Goal: Contribute content: Contribute content

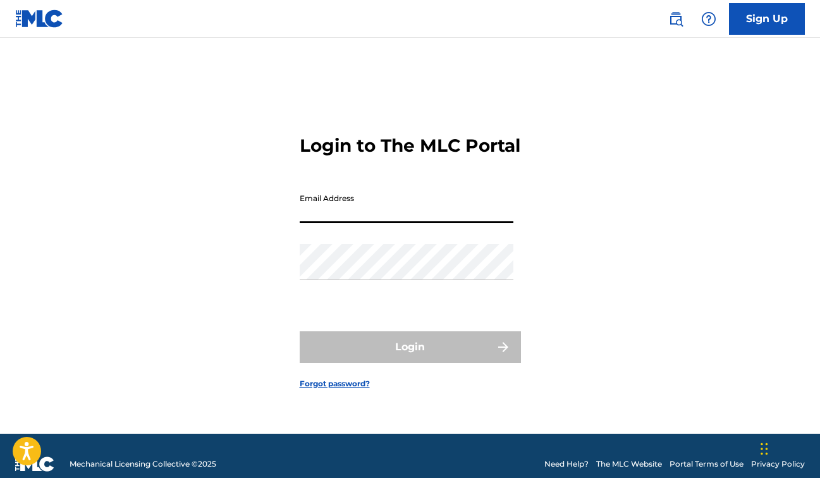
type input "[EMAIL_ADDRESS][DOMAIN_NAME]"
click at [410, 358] on button "Login" at bounding box center [410, 347] width 221 height 32
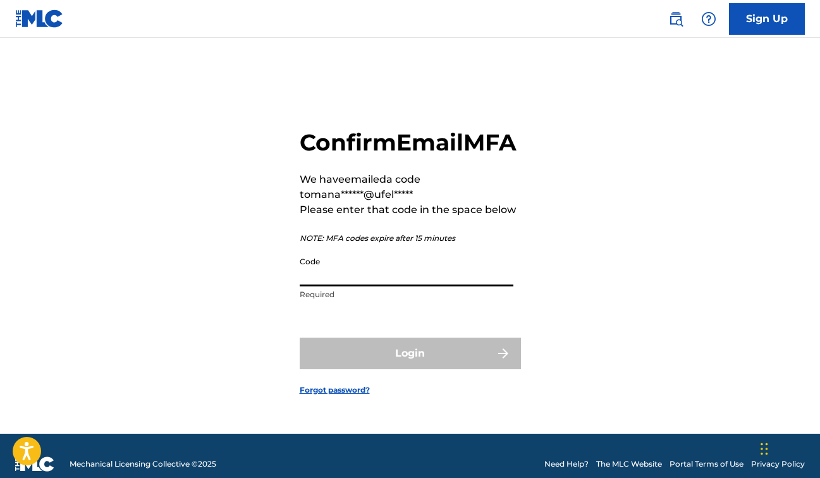
click at [358, 286] on input "Code" at bounding box center [407, 268] width 214 height 36
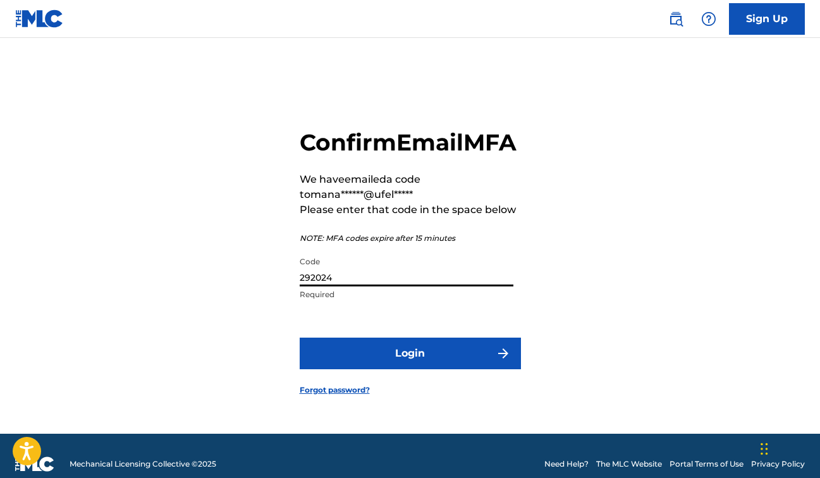
type input "292024"
click at [363, 359] on button "Login" at bounding box center [410, 353] width 221 height 32
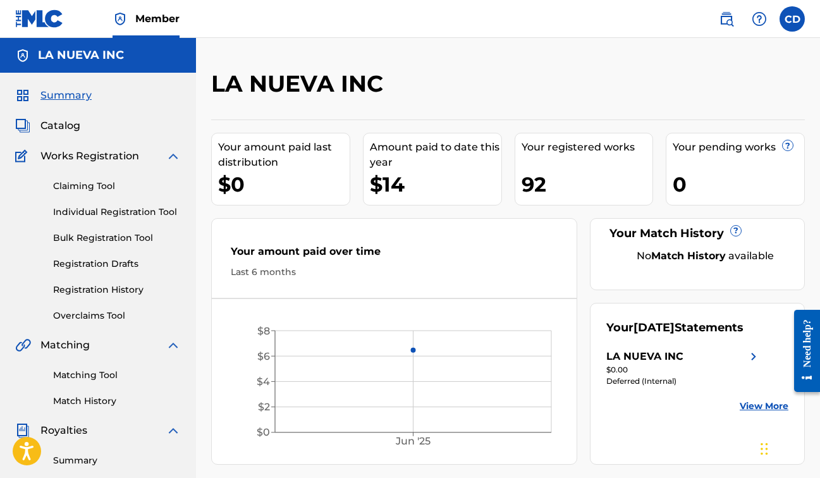
click at [67, 124] on span "Catalog" at bounding box center [60, 125] width 40 height 15
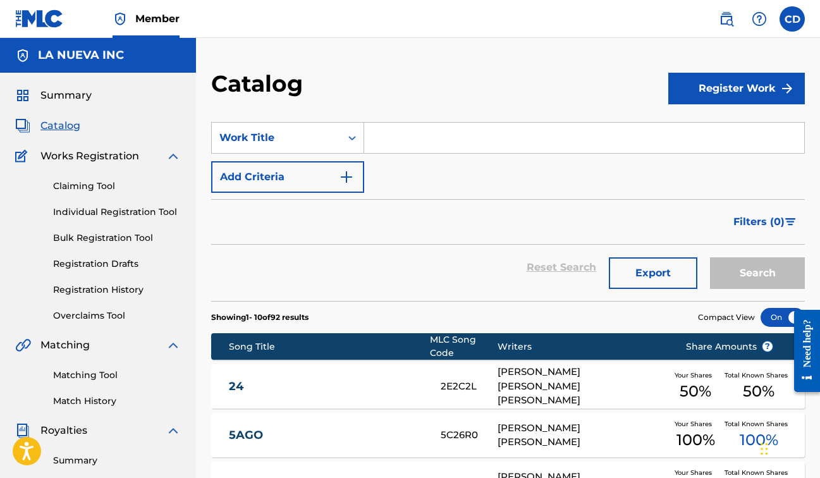
click at [108, 185] on link "Claiming Tool" at bounding box center [117, 185] width 128 height 13
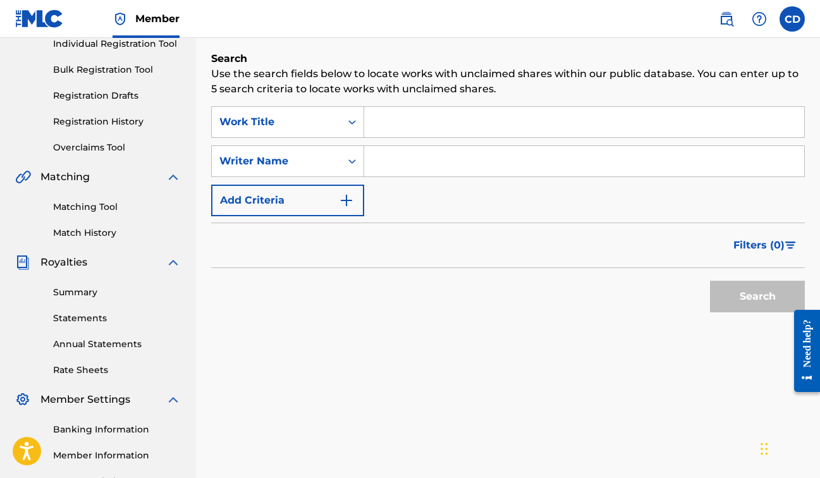
scroll to position [174, 0]
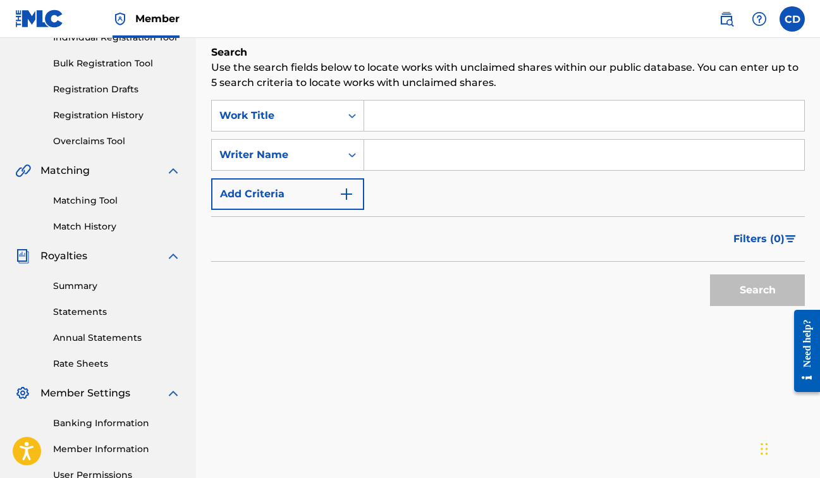
click at [402, 163] on input "Search Form" at bounding box center [584, 155] width 440 height 30
type input "C"
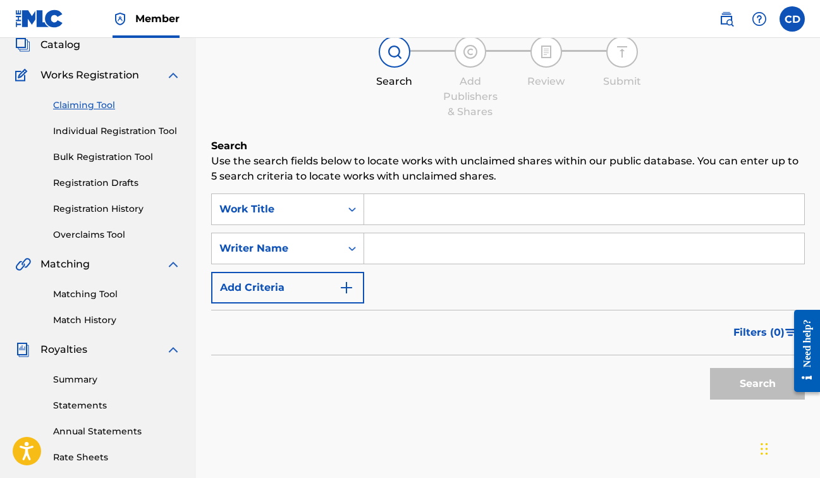
scroll to position [55, 0]
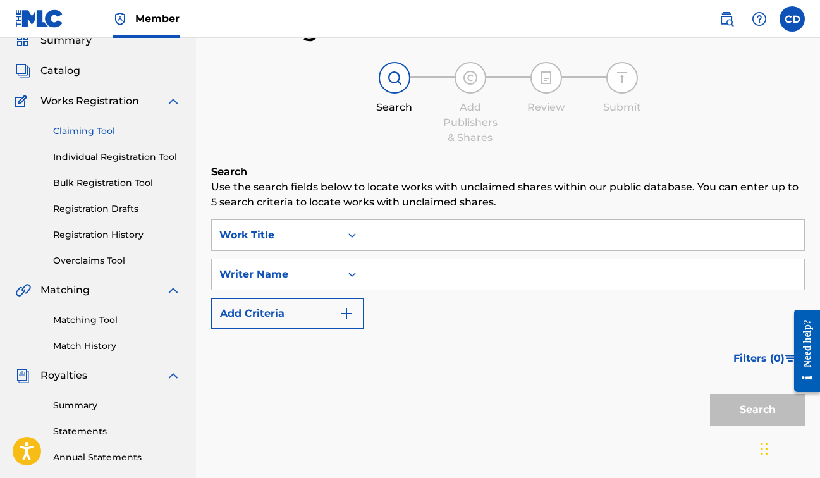
click at [70, 74] on span "Catalog" at bounding box center [60, 70] width 40 height 15
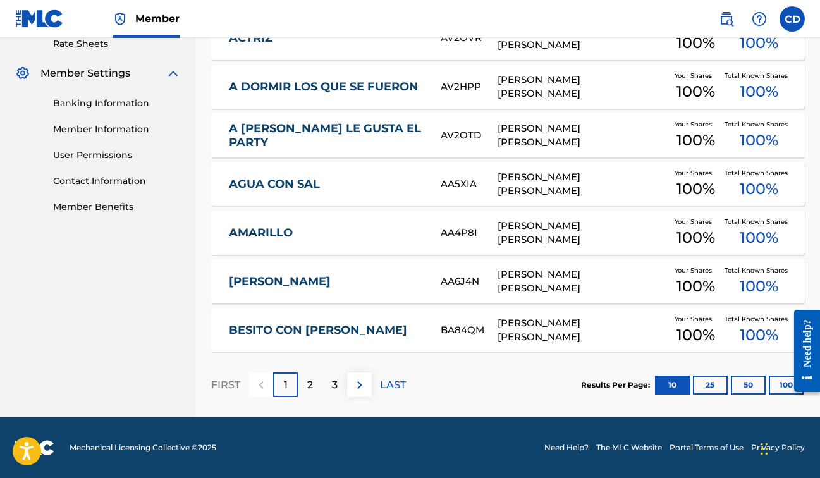
scroll to position [494, 0]
click at [769, 382] on button "100" at bounding box center [785, 384] width 35 height 19
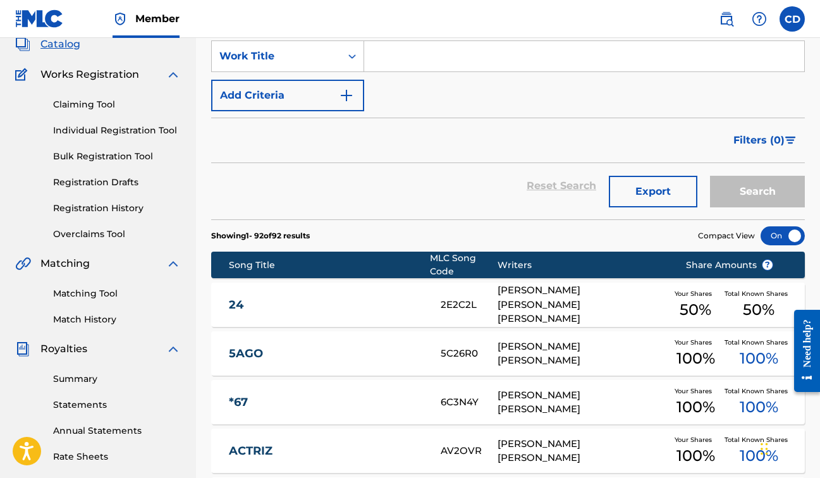
scroll to position [70, 0]
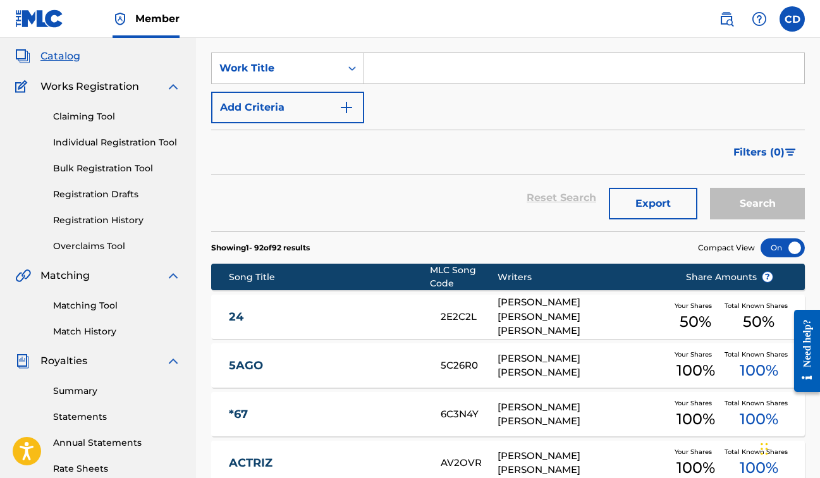
click at [123, 222] on link "Registration History" at bounding box center [117, 220] width 128 height 13
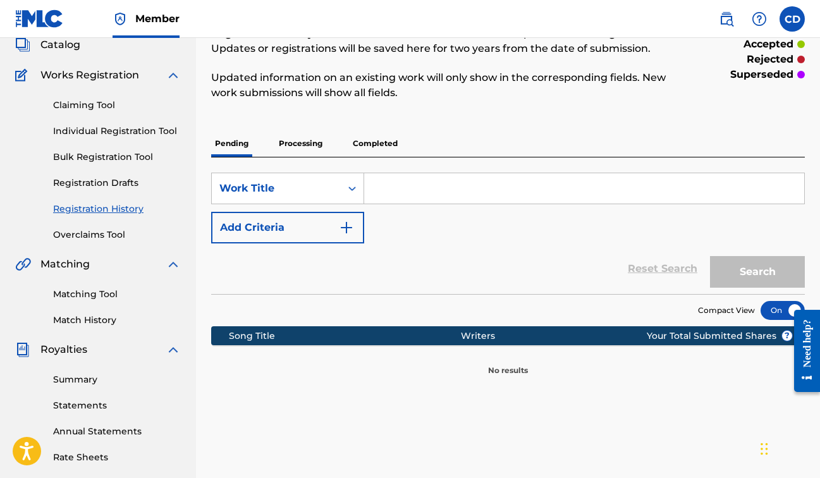
scroll to position [71, 0]
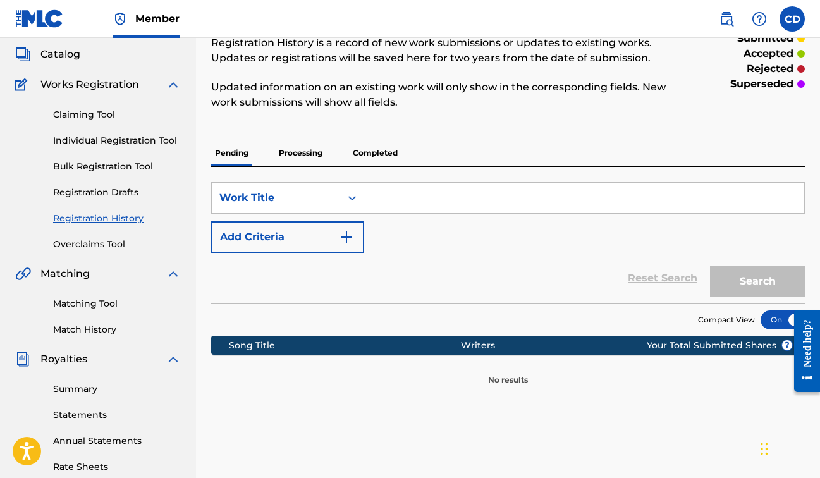
click at [303, 152] on p "Processing" at bounding box center [300, 153] width 51 height 27
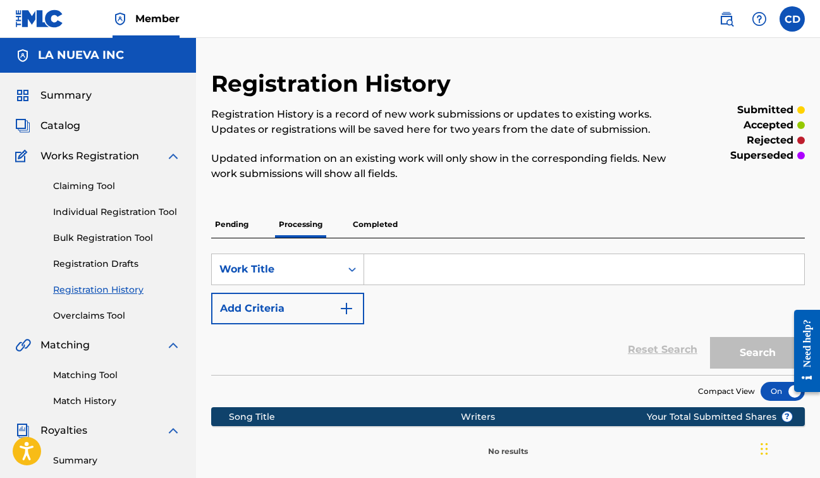
click at [383, 223] on p "Completed" at bounding box center [375, 224] width 52 height 27
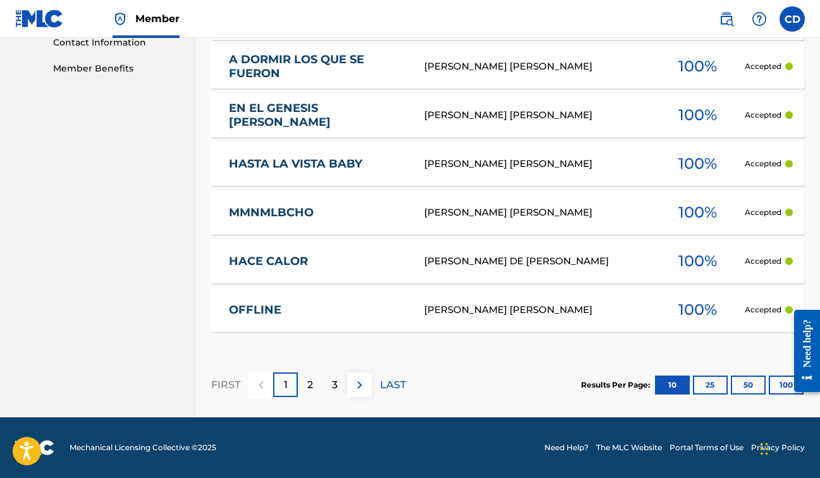
scroll to position [633, 0]
click at [781, 384] on button "100" at bounding box center [785, 384] width 35 height 19
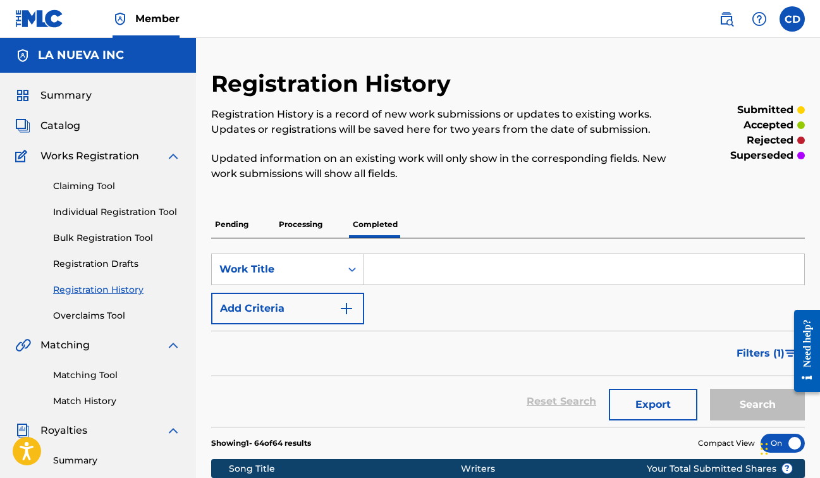
scroll to position [0, 0]
click at [86, 186] on link "Claiming Tool" at bounding box center [117, 185] width 128 height 13
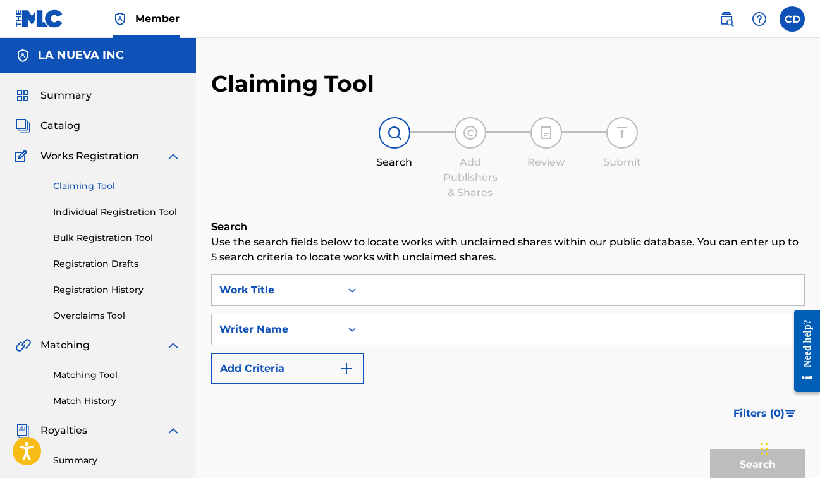
click at [130, 216] on link "Individual Registration Tool" at bounding box center [117, 211] width 128 height 13
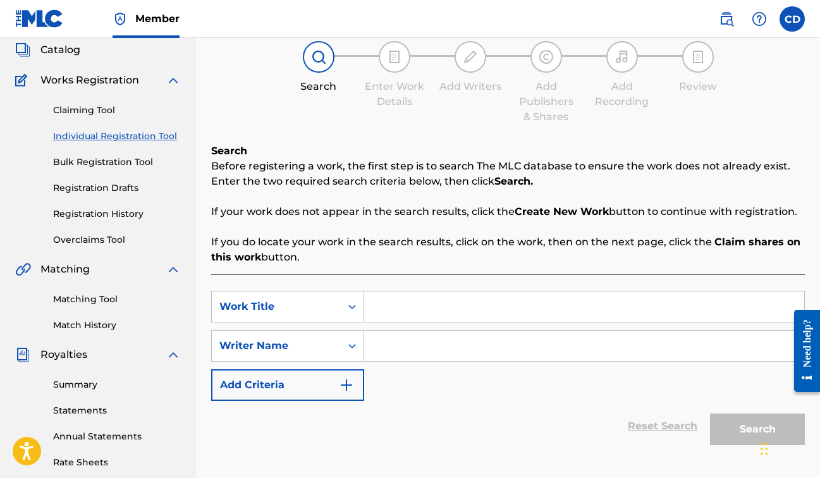
scroll to position [70, 0]
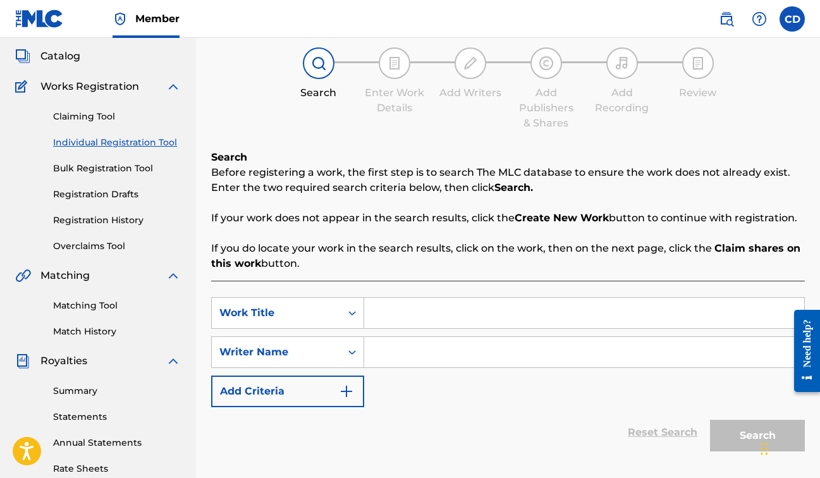
click at [109, 219] on link "Registration History" at bounding box center [117, 220] width 128 height 13
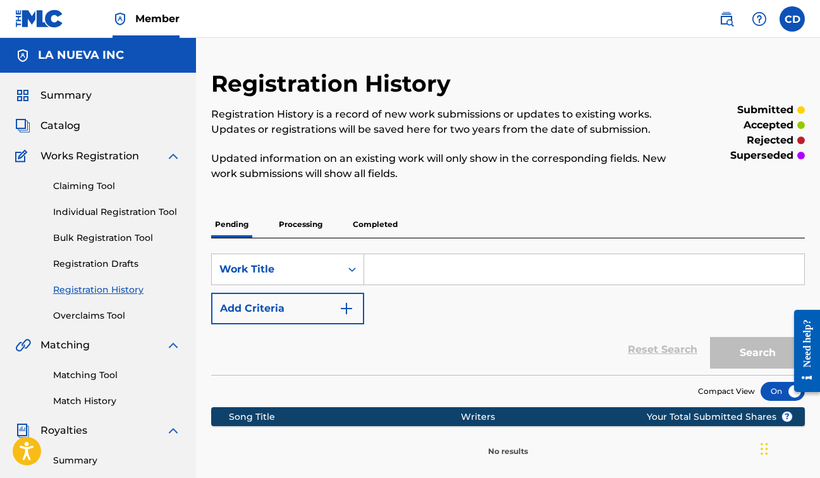
click at [377, 237] on p "Completed" at bounding box center [375, 224] width 52 height 27
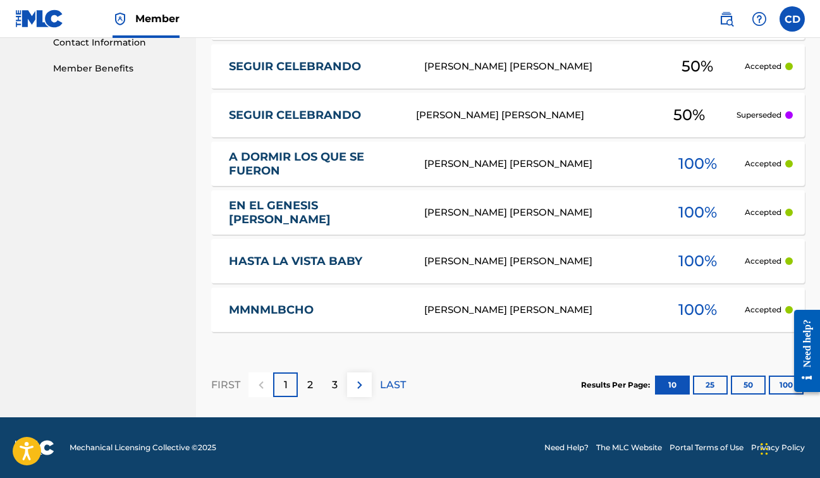
scroll to position [633, 0]
click at [774, 385] on button "100" at bounding box center [785, 384] width 35 height 19
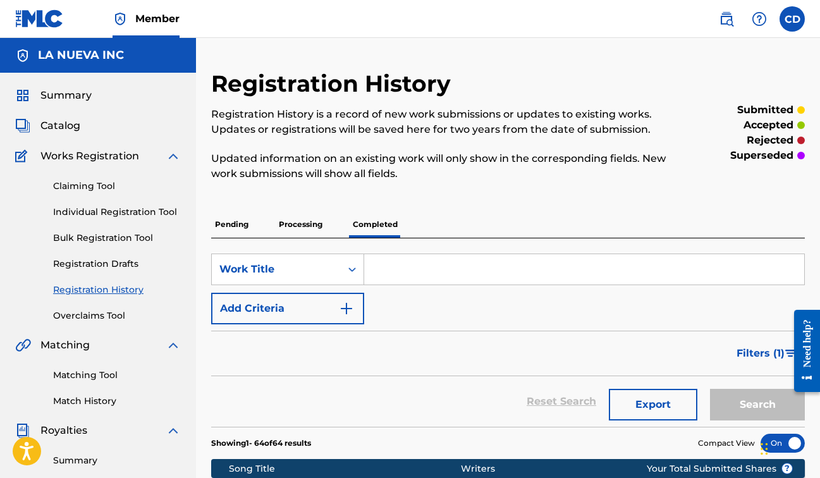
scroll to position [0, 0]
click at [70, 130] on span "Catalog" at bounding box center [60, 125] width 40 height 15
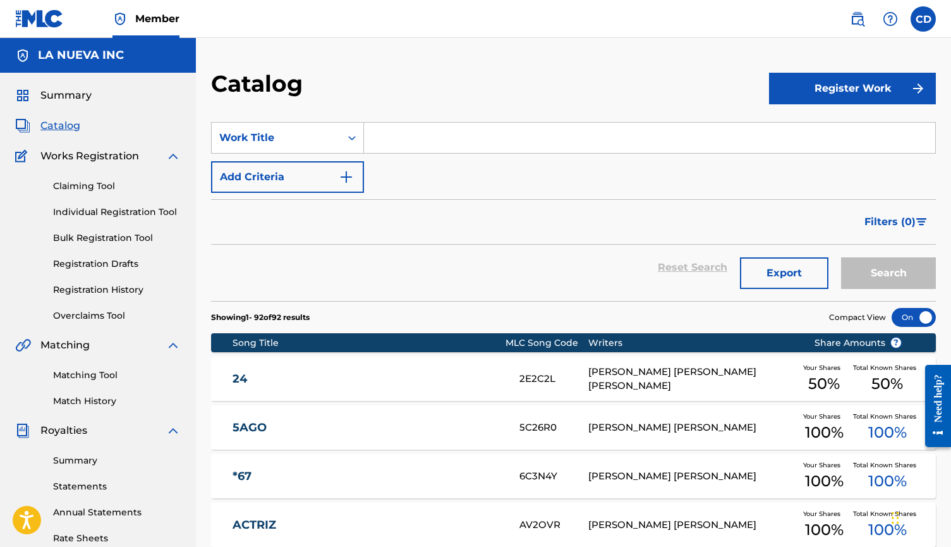
click at [94, 185] on link "Claiming Tool" at bounding box center [117, 185] width 128 height 13
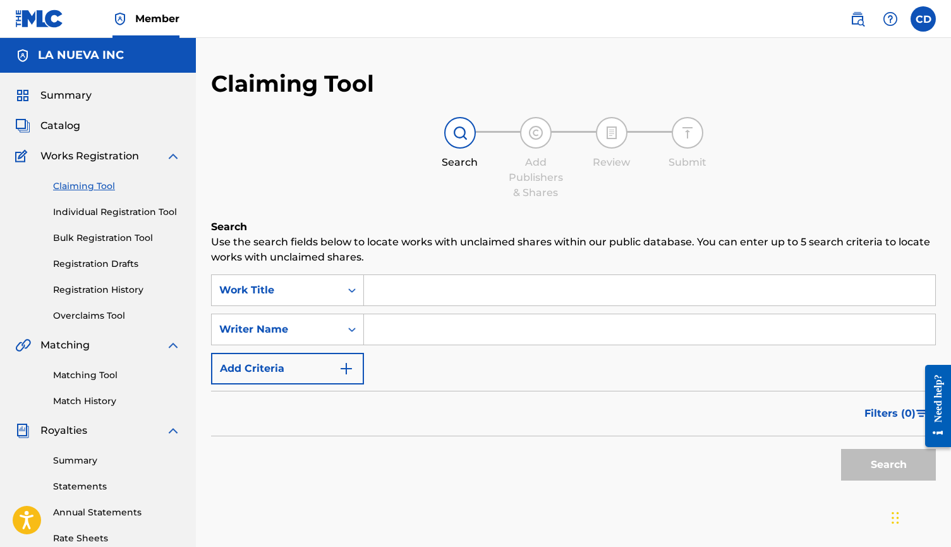
click at [112, 218] on link "Individual Registration Tool" at bounding box center [117, 211] width 128 height 13
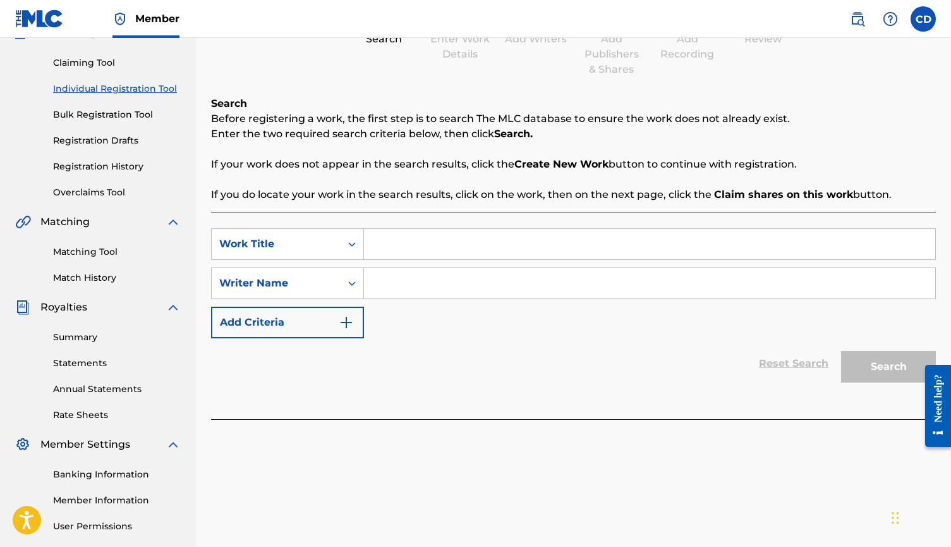
scroll to position [130, 0]
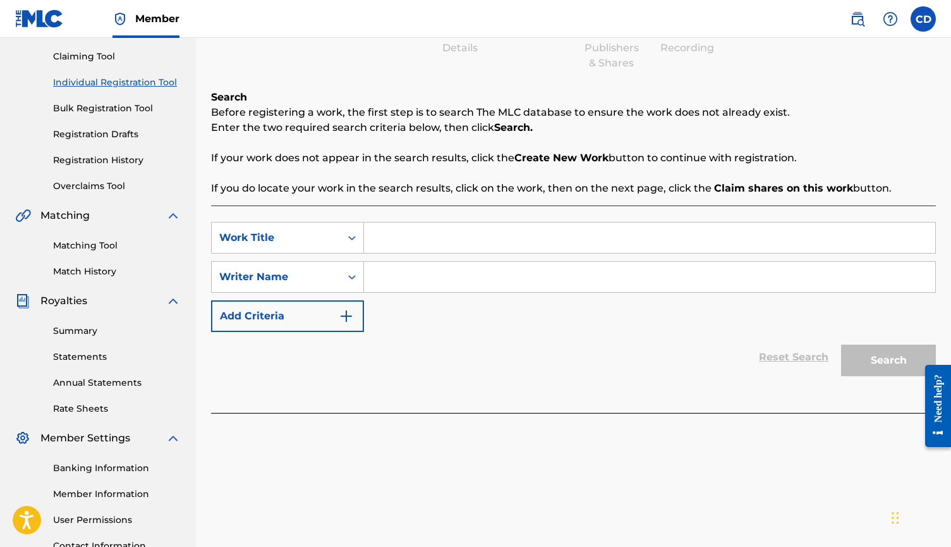
click at [441, 246] on input "Search Form" at bounding box center [649, 237] width 571 height 30
type input "ZAZA"
click at [429, 282] on input "Search Form" at bounding box center [649, 277] width 571 height 30
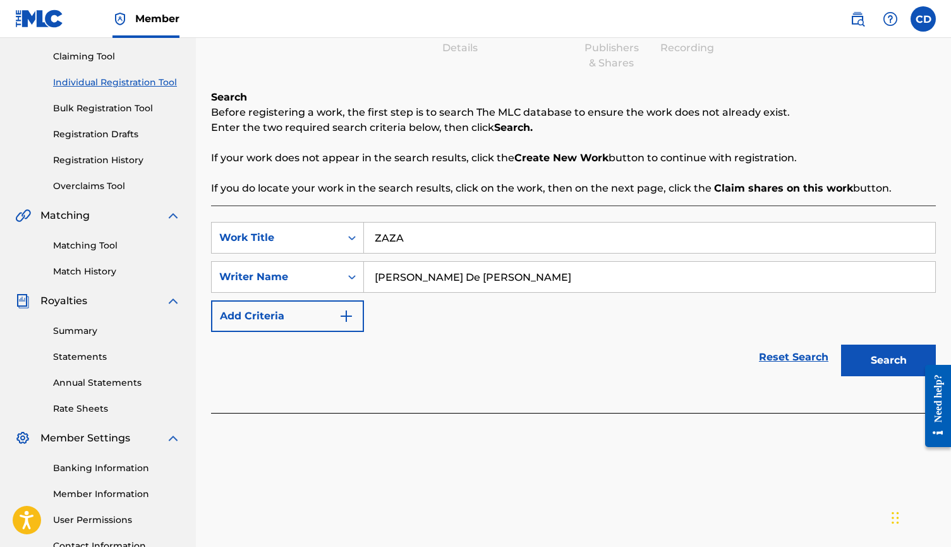
type input "[PERSON_NAME] De [PERSON_NAME]"
click at [819, 360] on button "Search" at bounding box center [888, 360] width 95 height 32
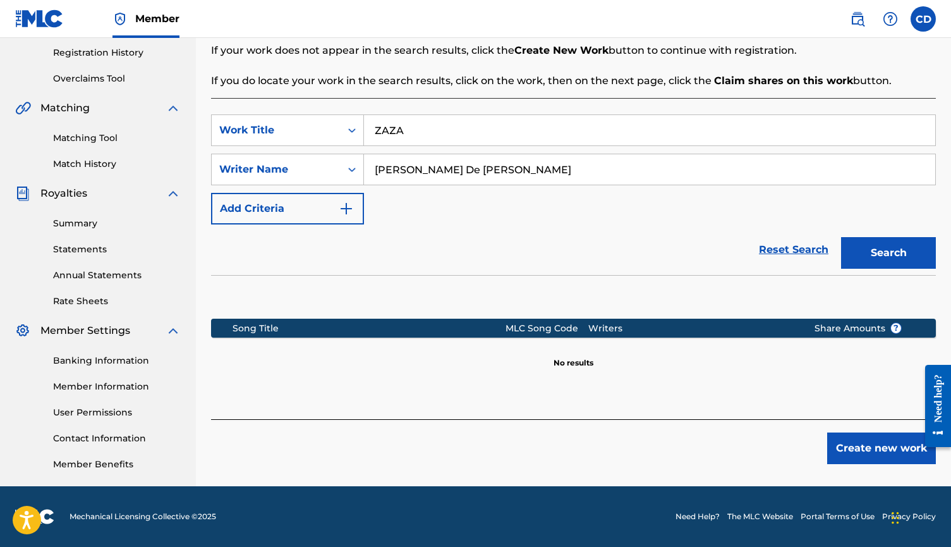
scroll to position [237, 0]
click at [819, 444] on button "Create new work" at bounding box center [881, 448] width 109 height 32
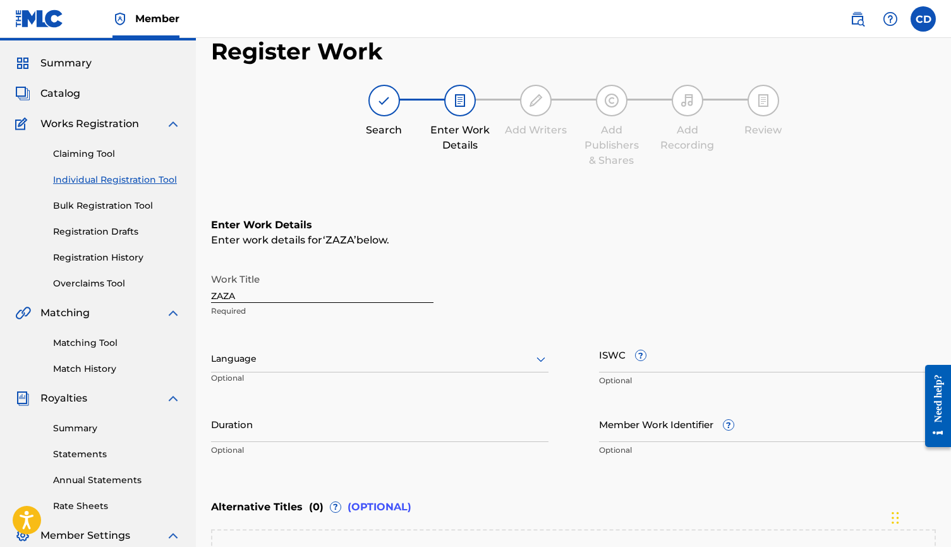
click at [392, 362] on div "Language" at bounding box center [379, 359] width 337 height 27
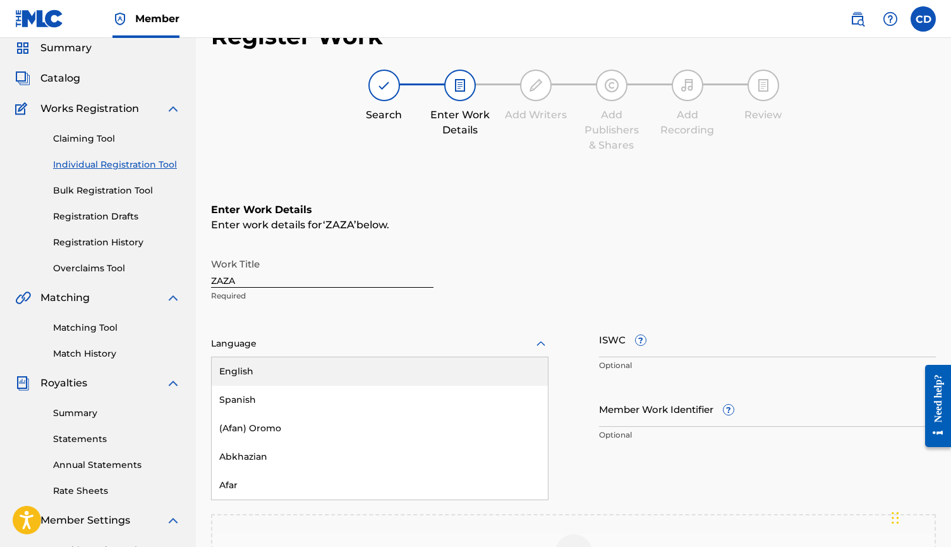
scroll to position [48, 0]
click at [339, 372] on div "English" at bounding box center [380, 370] width 336 height 28
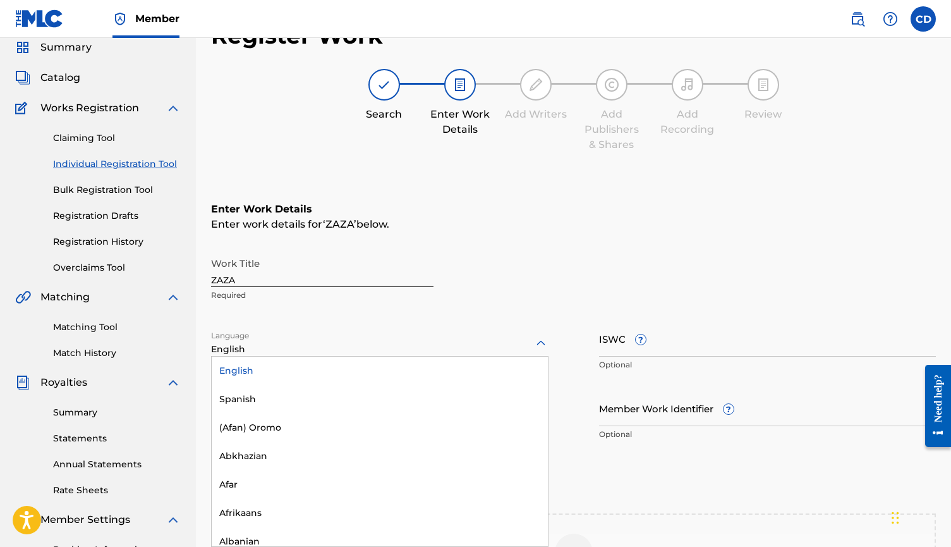
click at [378, 336] on div at bounding box center [379, 343] width 337 height 16
click at [325, 394] on div "Spanish" at bounding box center [380, 399] width 336 height 28
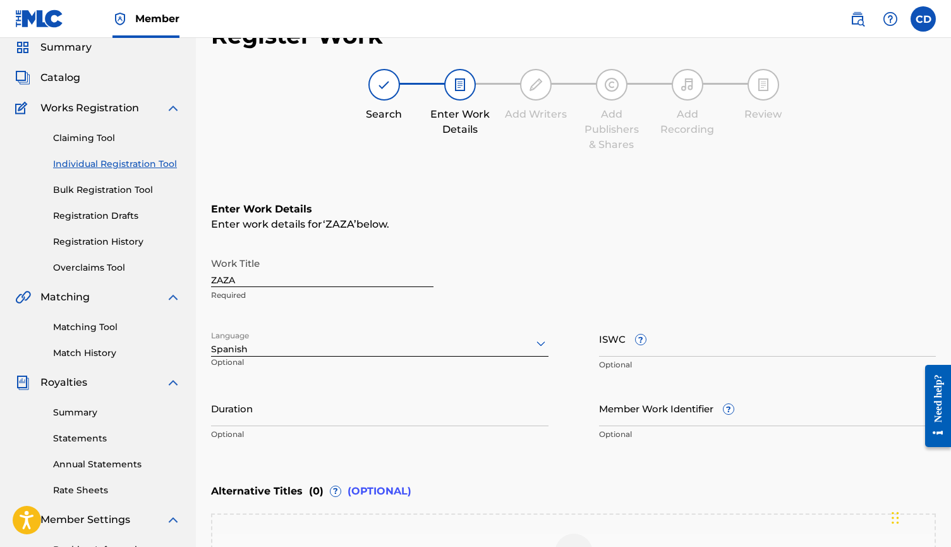
click at [324, 411] on input "Duration" at bounding box center [379, 408] width 337 height 36
click at [451, 434] on p "Enter the duration in the format 00:00" at bounding box center [379, 433] width 337 height 11
click at [228, 419] on input "00:02:24" at bounding box center [379, 408] width 337 height 36
type input "02:24"
click at [679, 348] on input "ISWC ?" at bounding box center [767, 338] width 337 height 36
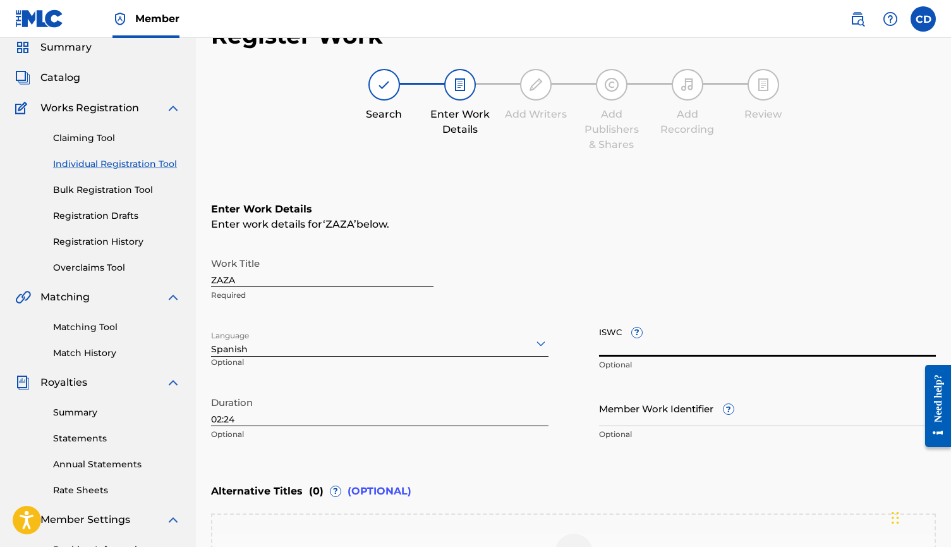
paste input "T3334845299"
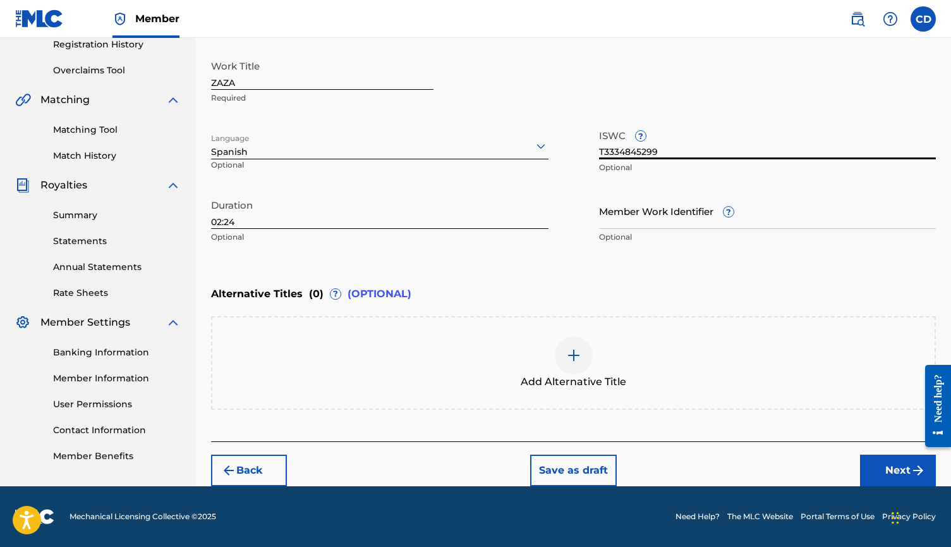
scroll to position [245, 0]
type input "T3334845299"
click at [819, 464] on button "Next" at bounding box center [898, 470] width 76 height 32
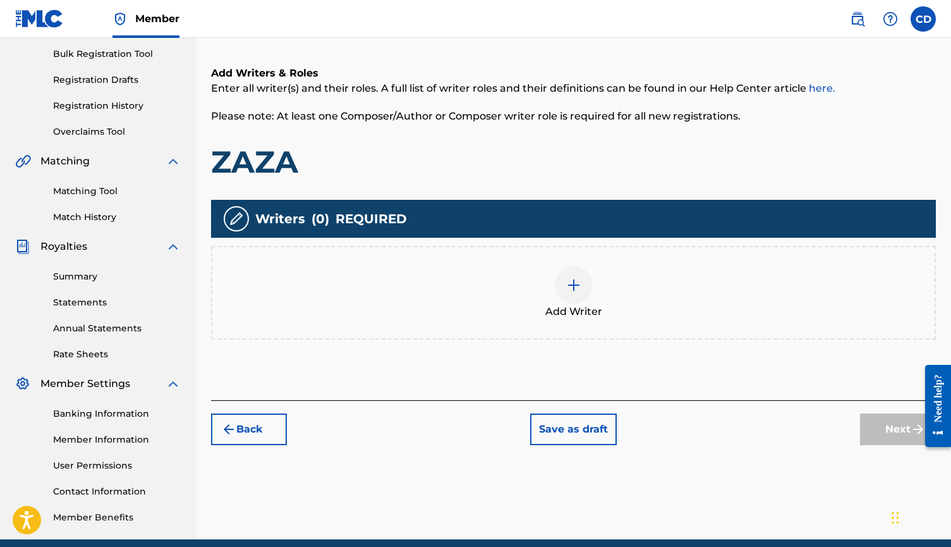
scroll to position [162, 0]
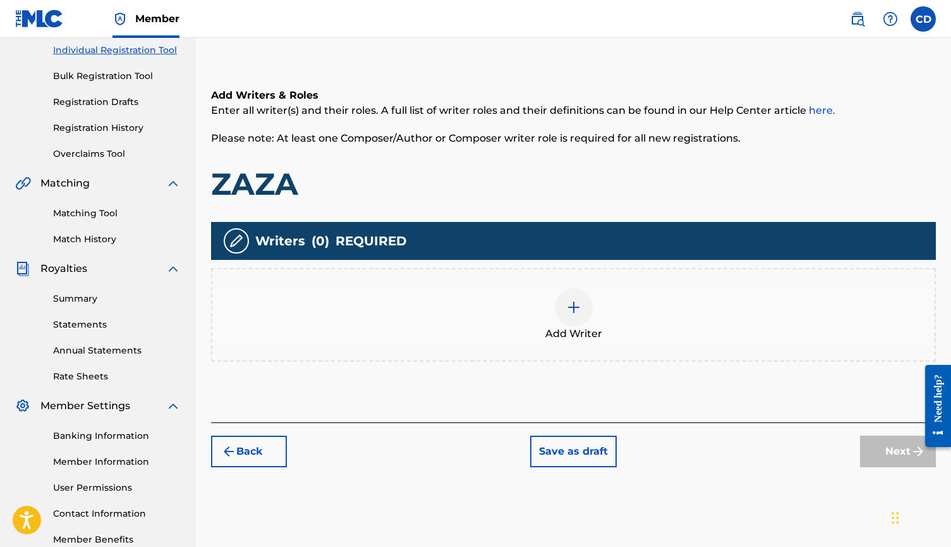
click at [569, 316] on div at bounding box center [574, 307] width 38 height 38
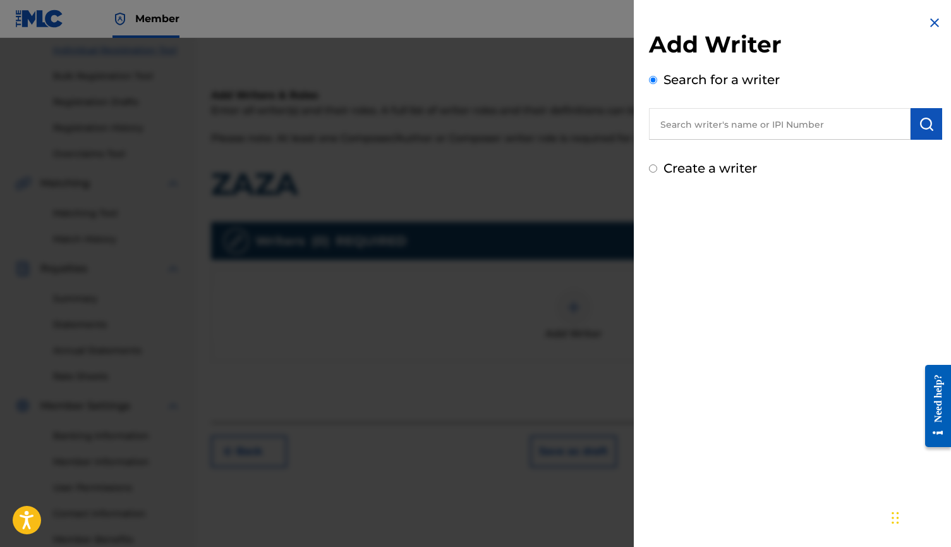
click at [730, 128] on input "text" at bounding box center [780, 124] width 262 height 32
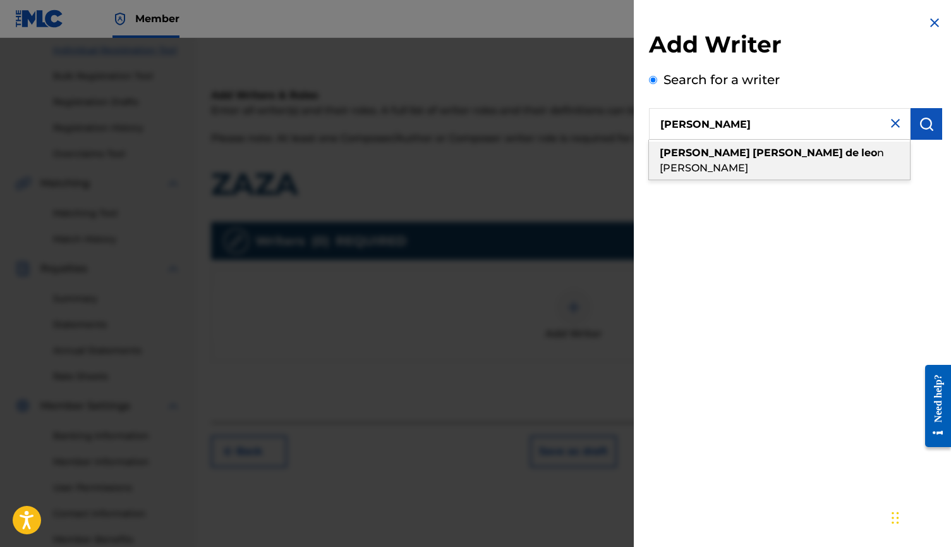
click at [819, 152] on span "n [PERSON_NAME]" at bounding box center [772, 160] width 224 height 27
type input "[PERSON_NAME] de [PERSON_NAME]"
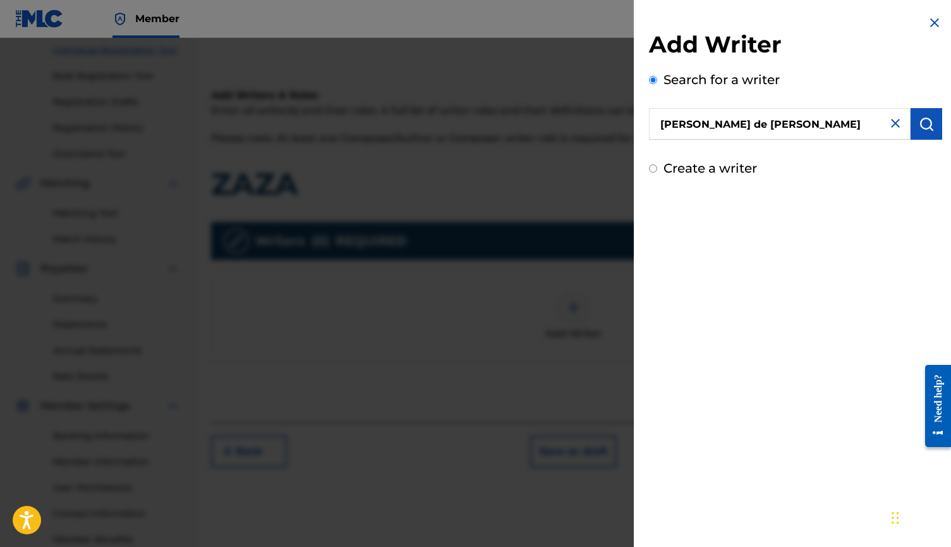
click at [819, 119] on img "submit" at bounding box center [926, 123] width 15 height 15
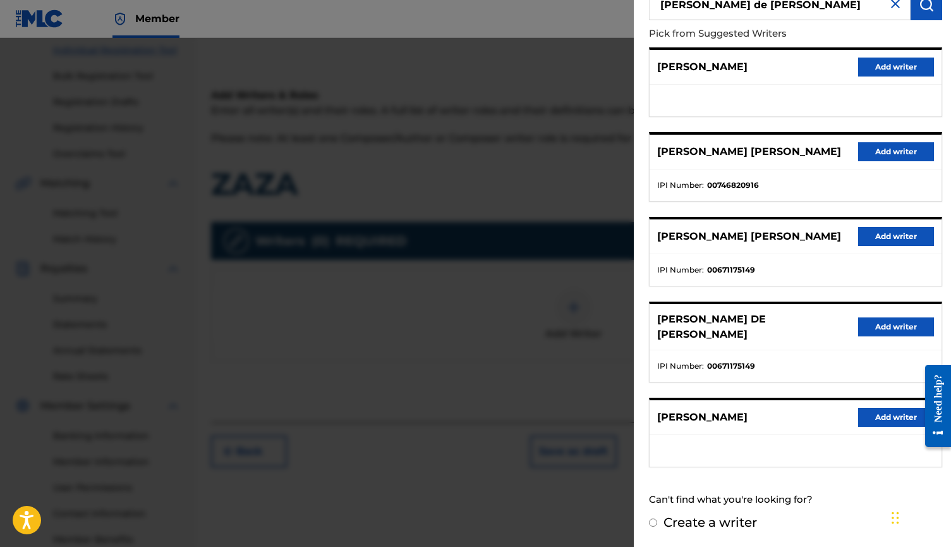
scroll to position [119, 0]
click at [578, 368] on div at bounding box center [475, 311] width 951 height 547
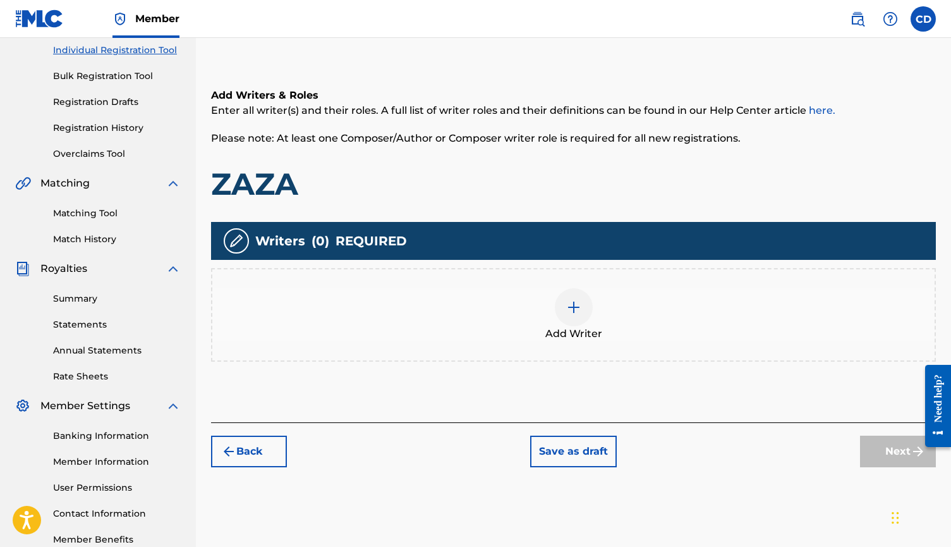
click at [572, 313] on img at bounding box center [573, 307] width 15 height 15
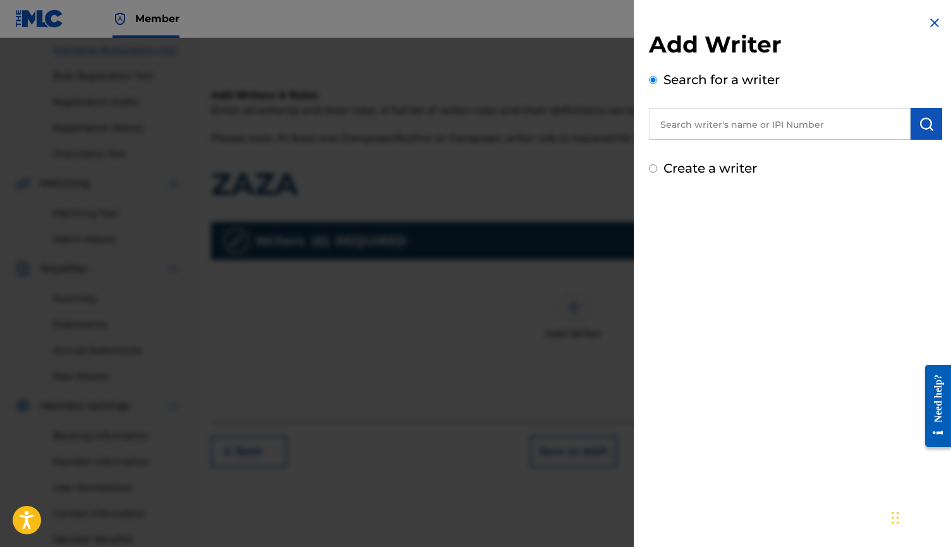
click at [819, 128] on input "text" at bounding box center [780, 124] width 262 height 32
paste input "671175149"
click at [819, 130] on img "submit" at bounding box center [926, 123] width 15 height 15
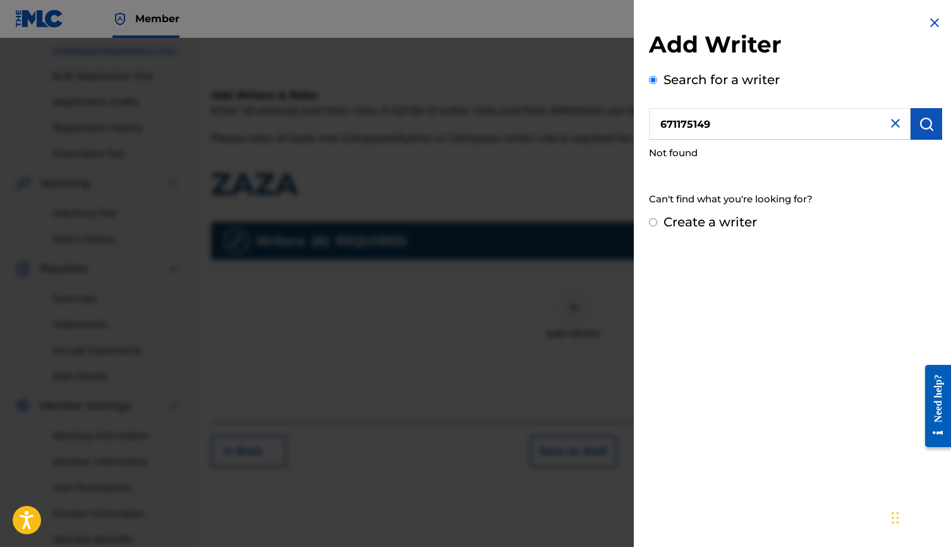
click at [663, 123] on input "671175149" at bounding box center [780, 124] width 262 height 32
type input "00671175149"
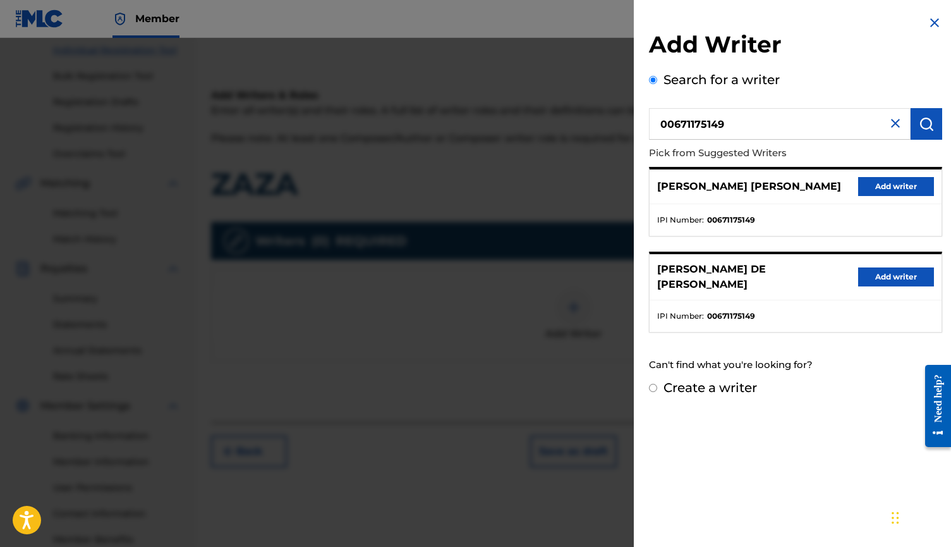
click at [819, 277] on button "Add writer" at bounding box center [896, 276] width 76 height 19
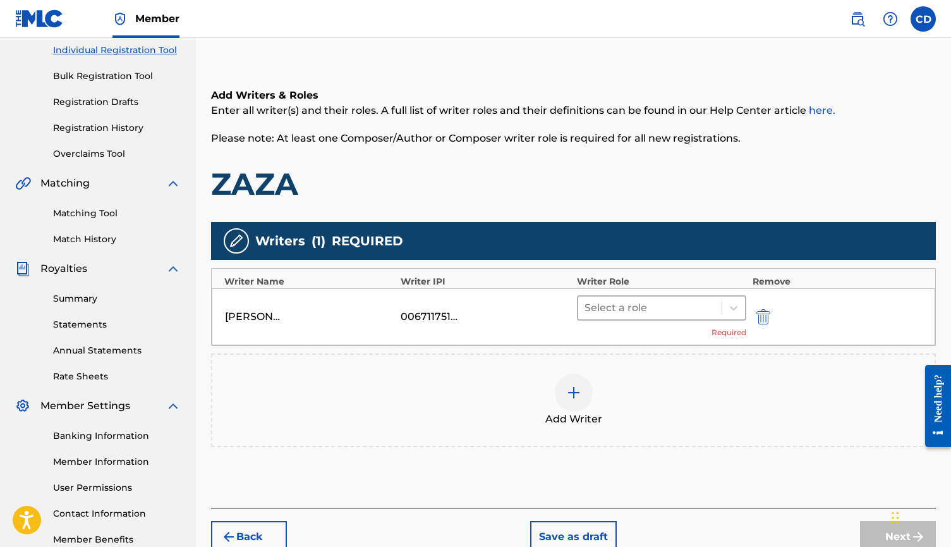
click at [720, 306] on div "Select a role" at bounding box center [649, 307] width 143 height 23
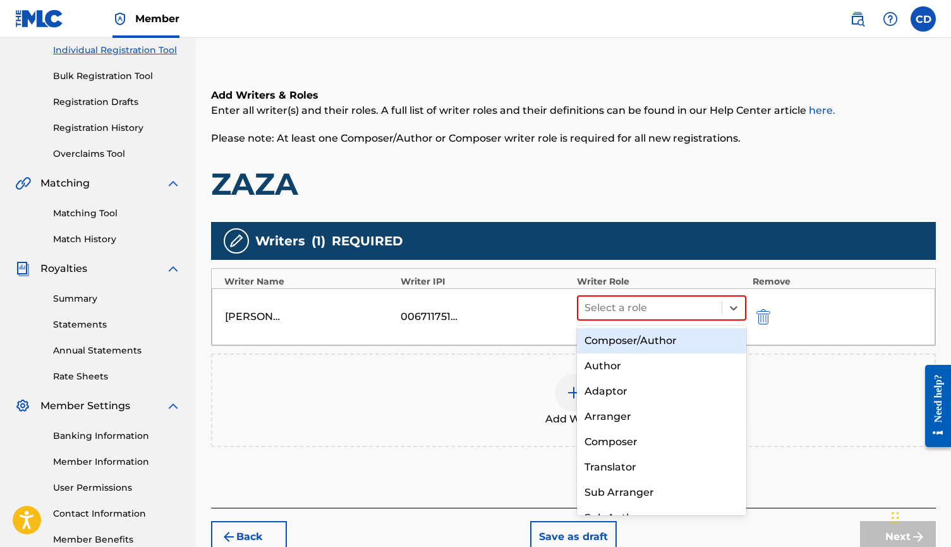
click at [656, 340] on div "Composer/Author" at bounding box center [661, 340] width 169 height 25
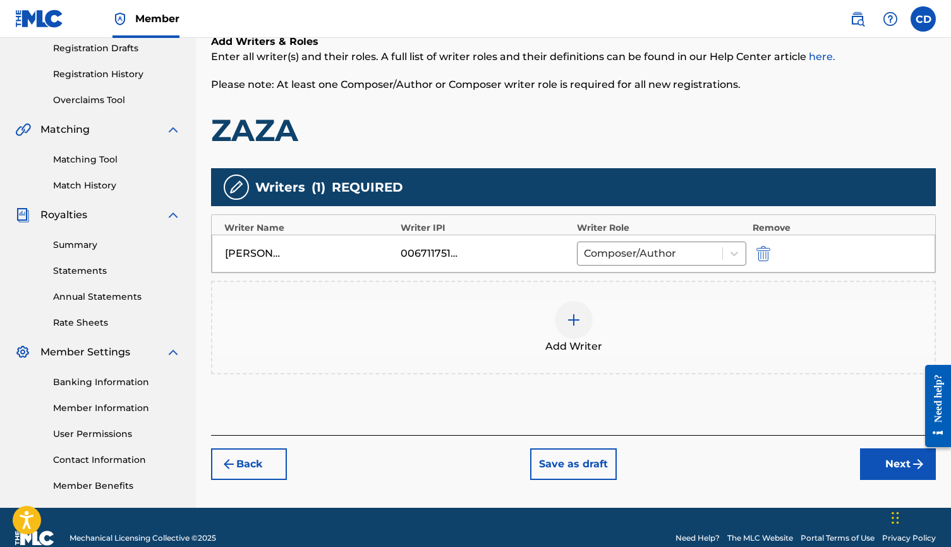
scroll to position [226, 0]
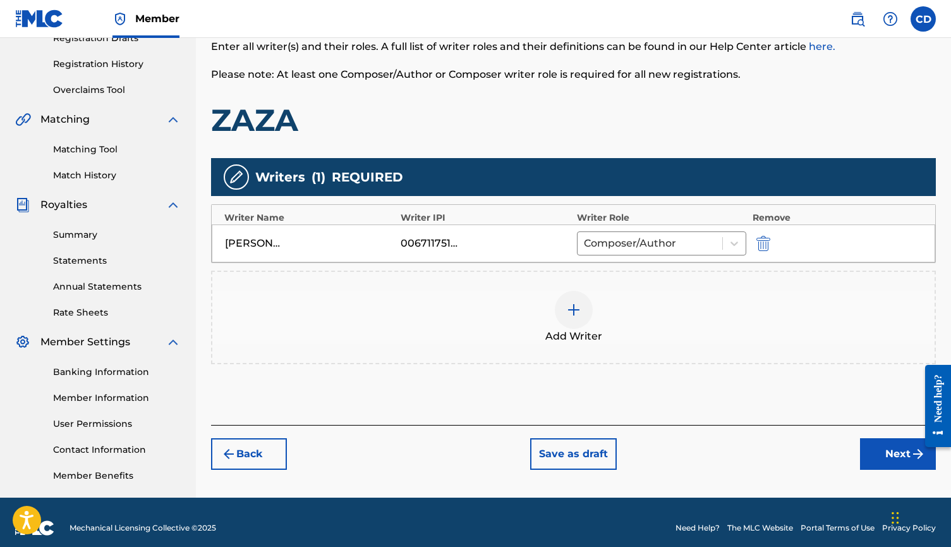
click at [819, 456] on button "Next" at bounding box center [898, 454] width 76 height 32
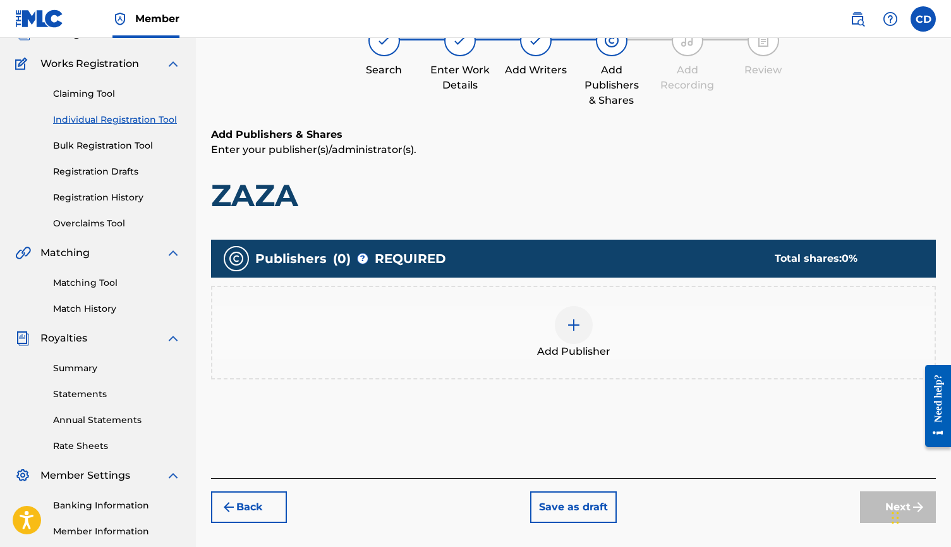
scroll to position [57, 0]
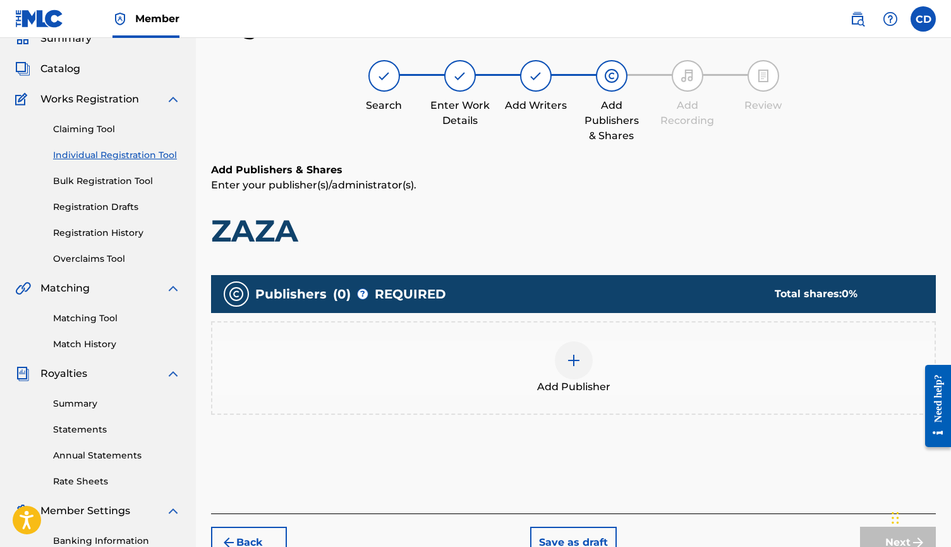
click at [576, 350] on div at bounding box center [574, 360] width 38 height 38
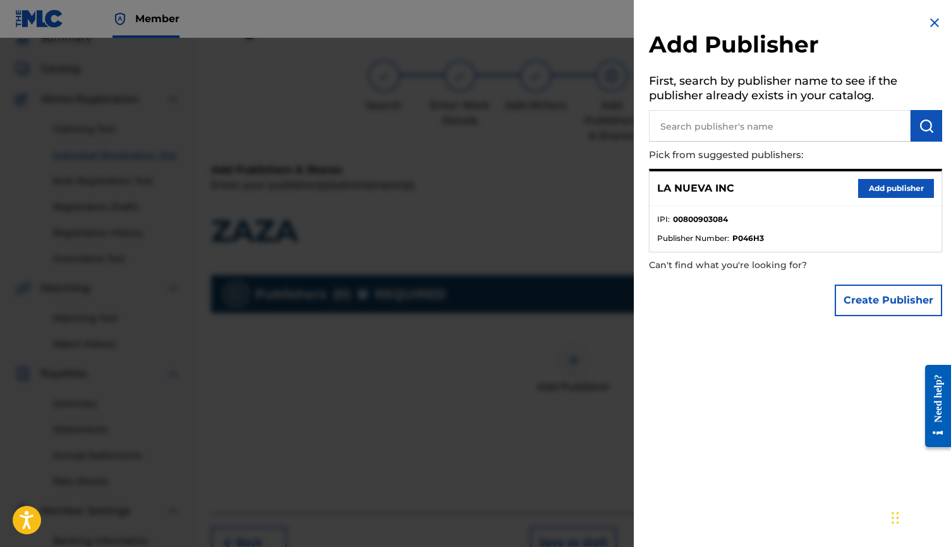
click at [819, 188] on button "Add publisher" at bounding box center [896, 188] width 76 height 19
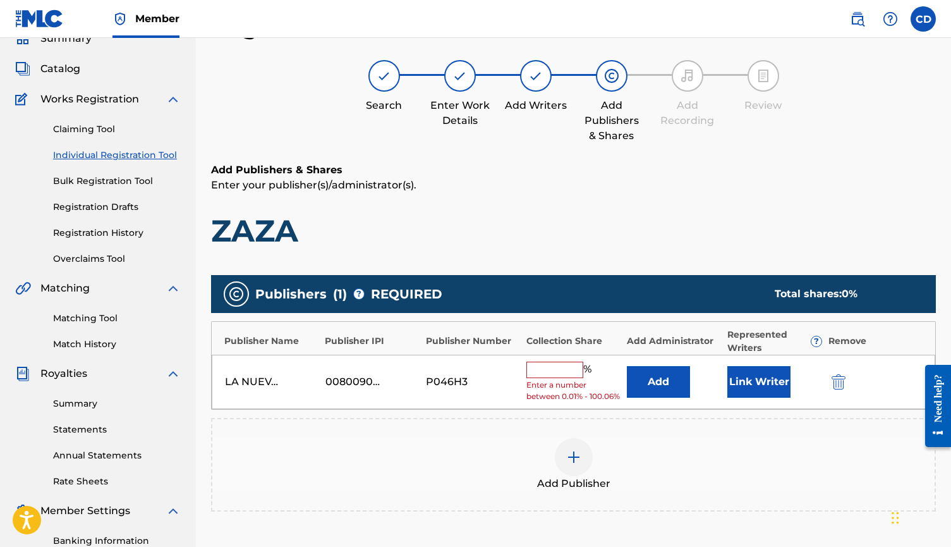
click at [558, 367] on input "text" at bounding box center [554, 369] width 57 height 16
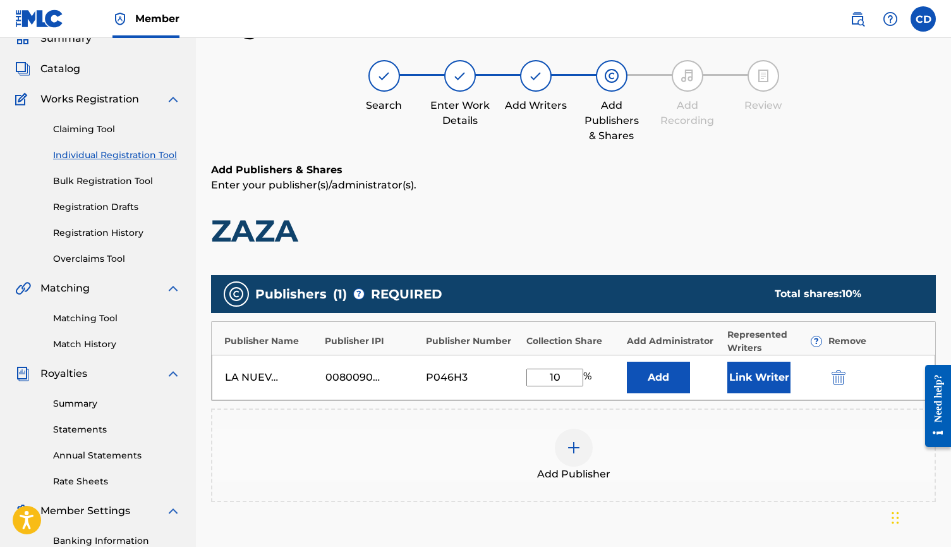
type input "1"
type input "100.06"
click at [741, 392] on button "Link Writer" at bounding box center [758, 377] width 63 height 32
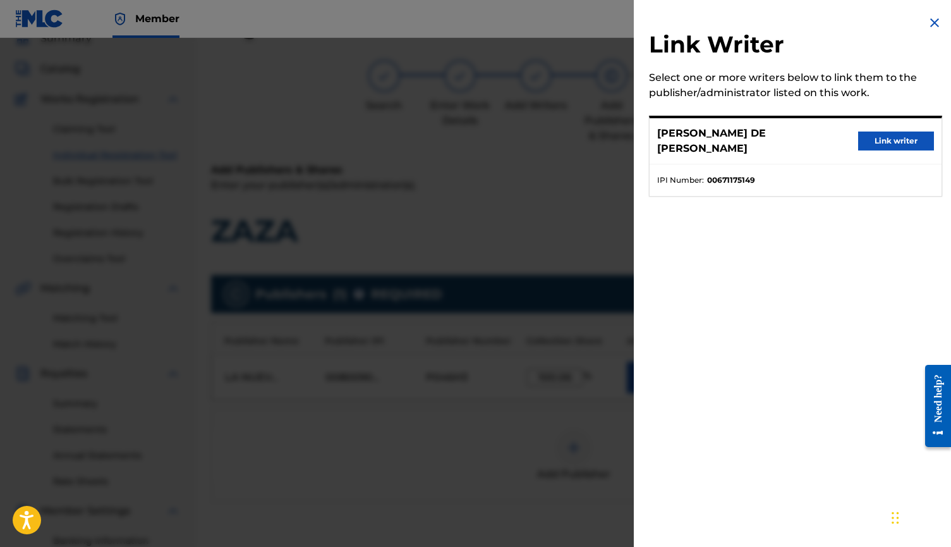
click at [819, 141] on button "Link writer" at bounding box center [896, 140] width 76 height 19
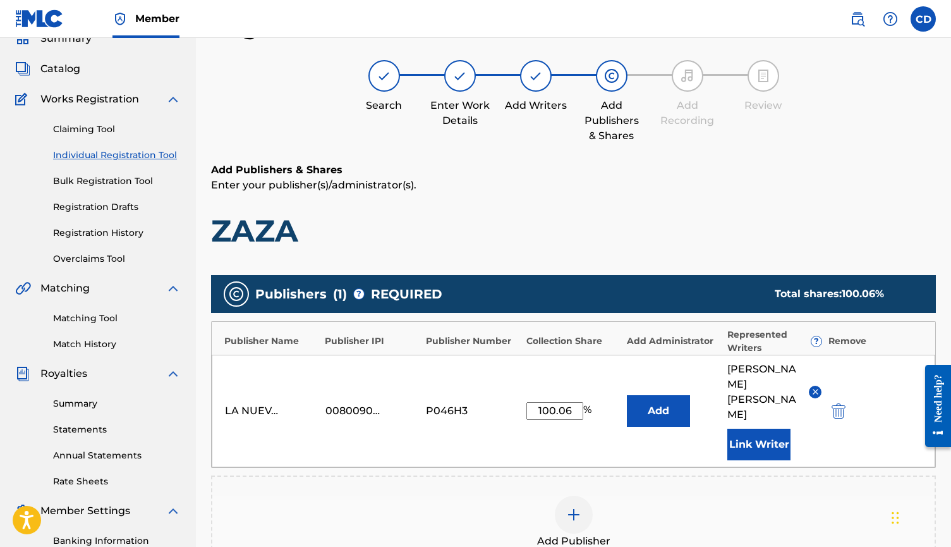
click at [646, 417] on button "Add" at bounding box center [658, 411] width 63 height 32
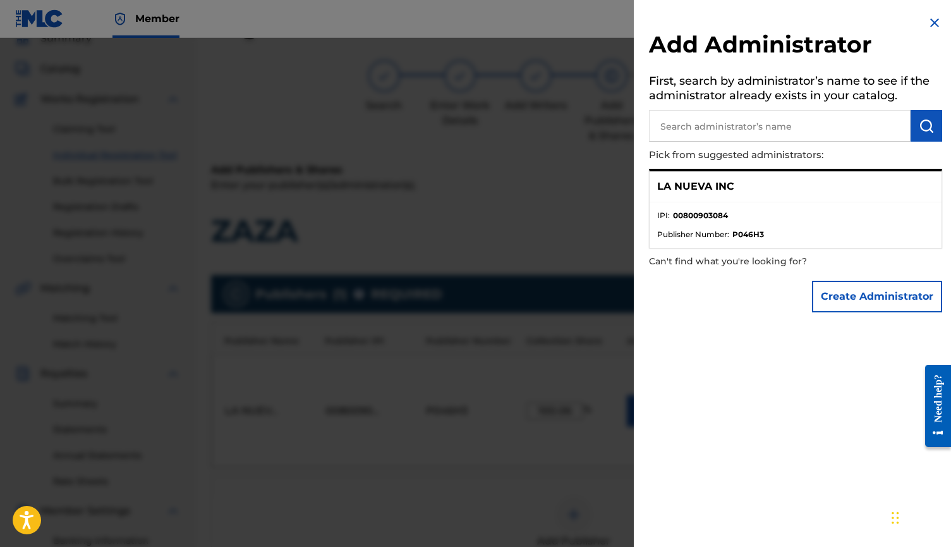
click at [789, 205] on ul "IPI : 00800903084 Publisher Number : P046H3" at bounding box center [796, 225] width 292 height 46
click at [717, 185] on p "LA NUEVA INC" at bounding box center [695, 186] width 77 height 15
click at [819, 16] on img at bounding box center [934, 22] width 15 height 15
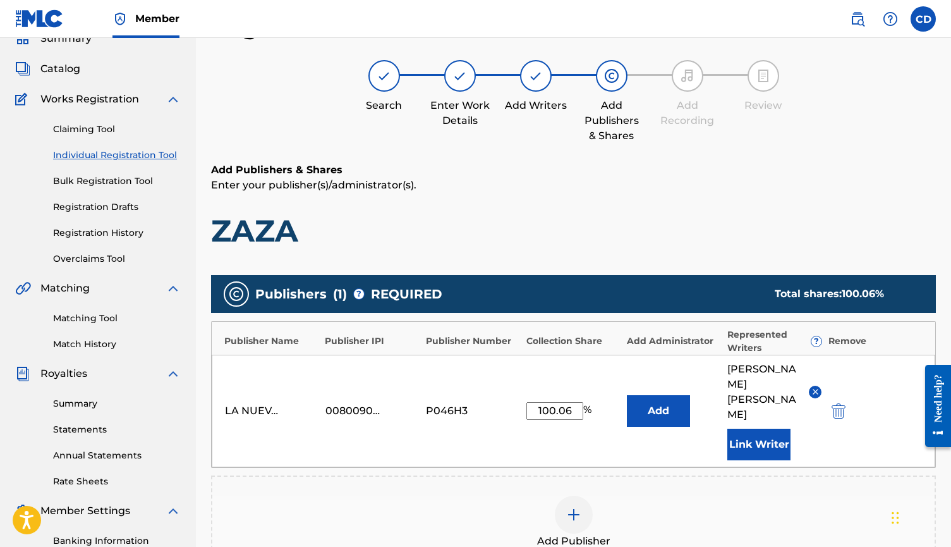
click at [576, 411] on input "100.06" at bounding box center [554, 411] width 57 height 18
click at [592, 439] on div "LA NUEVA INC 00800903084 P046H3 100.06 % Add [PERSON_NAME] DE [PERSON_NAME] Lin…" at bounding box center [574, 411] width 724 height 112
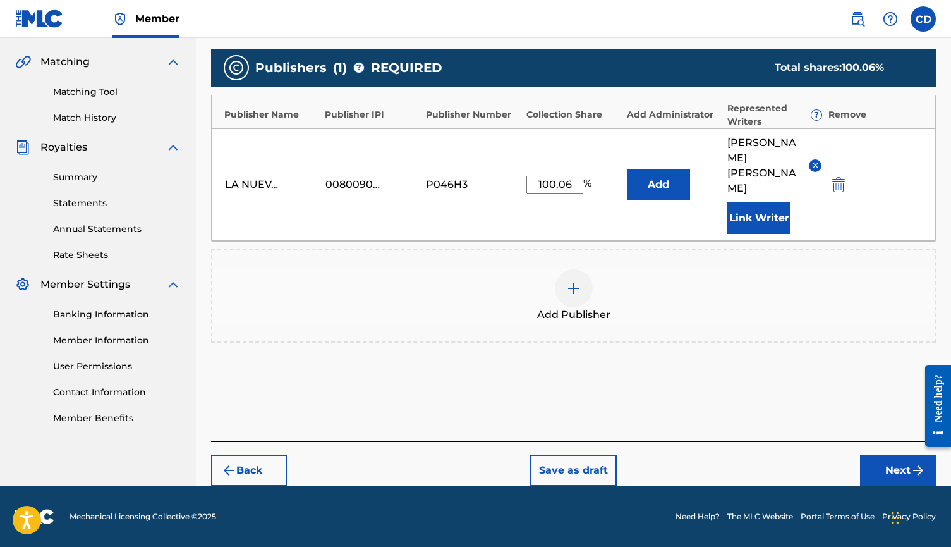
click at [819, 464] on button "Next" at bounding box center [898, 470] width 76 height 32
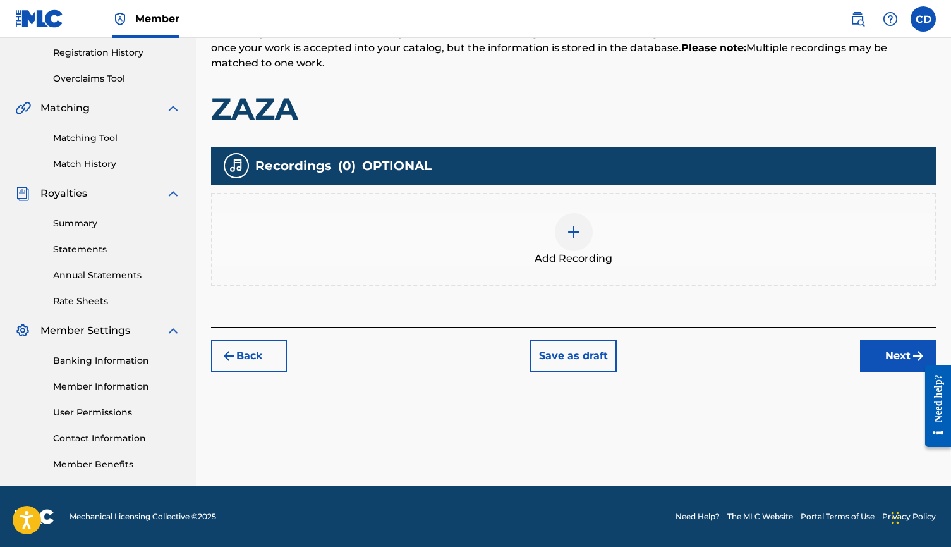
click at [578, 234] on img at bounding box center [573, 231] width 15 height 15
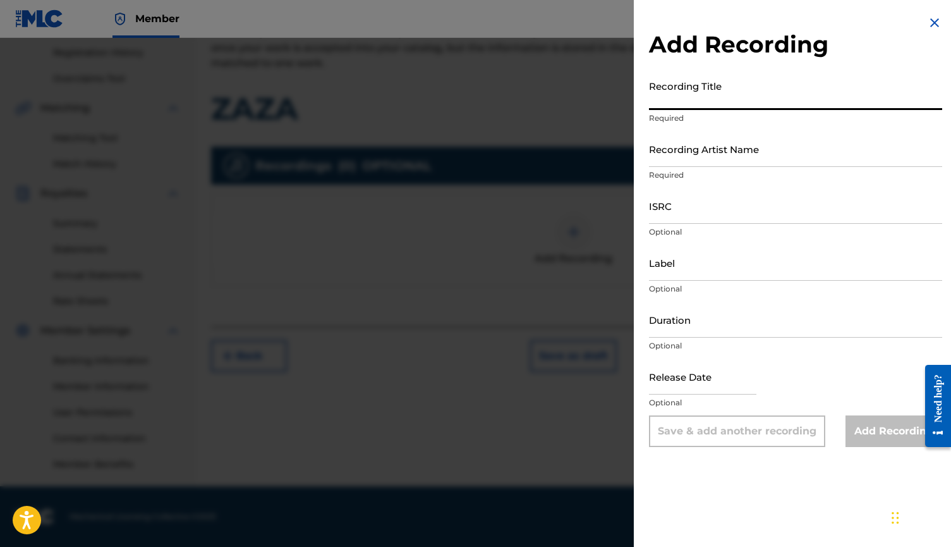
click at [739, 100] on input "Recording Title" at bounding box center [795, 92] width 293 height 36
type input "ZAZA"
click at [707, 155] on input "Recording Artist Name" at bounding box center [795, 149] width 293 height 36
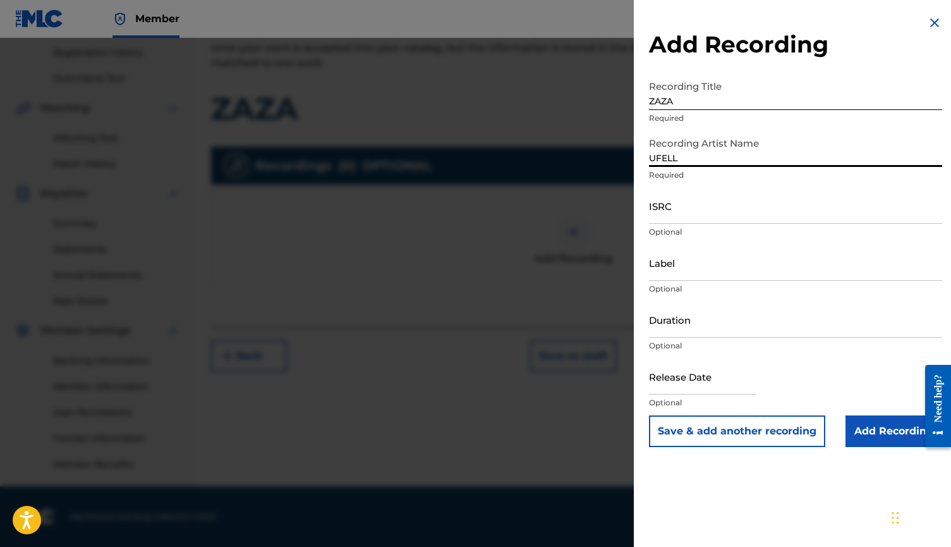
type input "UFELL"
click at [695, 202] on input "ISRC" at bounding box center [795, 206] width 293 height 36
paste input "TCAJU2570664"
type input "TCAJU2570664"
click at [716, 259] on input "Label" at bounding box center [795, 263] width 293 height 36
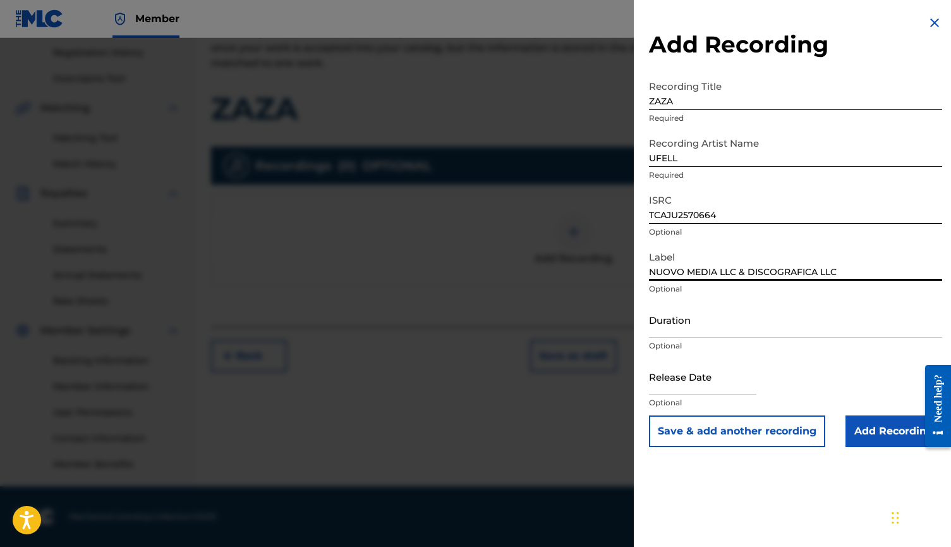
type input "NUOVO MEDIA LLC & DISCOGRAFICA LLC"
click at [672, 319] on input "Duration" at bounding box center [795, 319] width 293 height 36
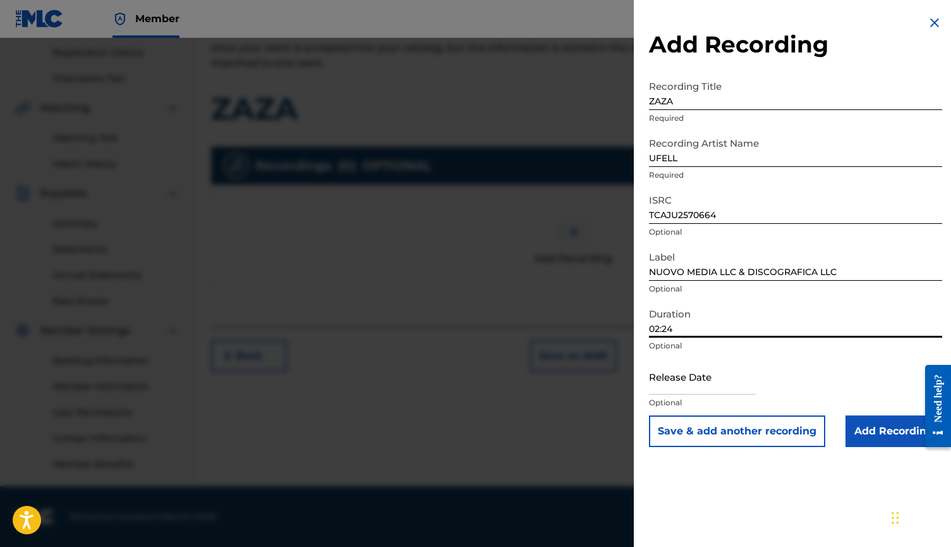
type input "02:24"
click at [697, 387] on input "text" at bounding box center [702, 376] width 107 height 36
select select "7"
select select "2025"
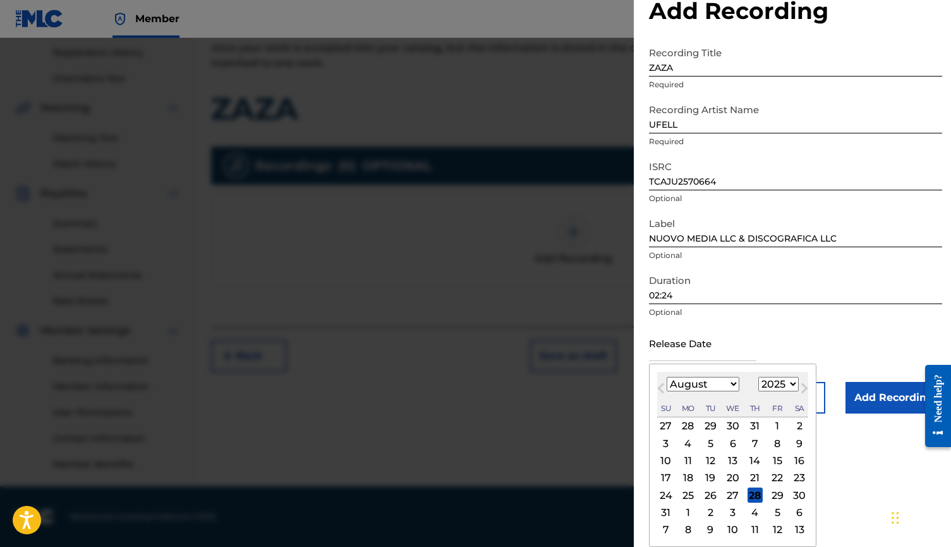
scroll to position [33, 0]
select select "6"
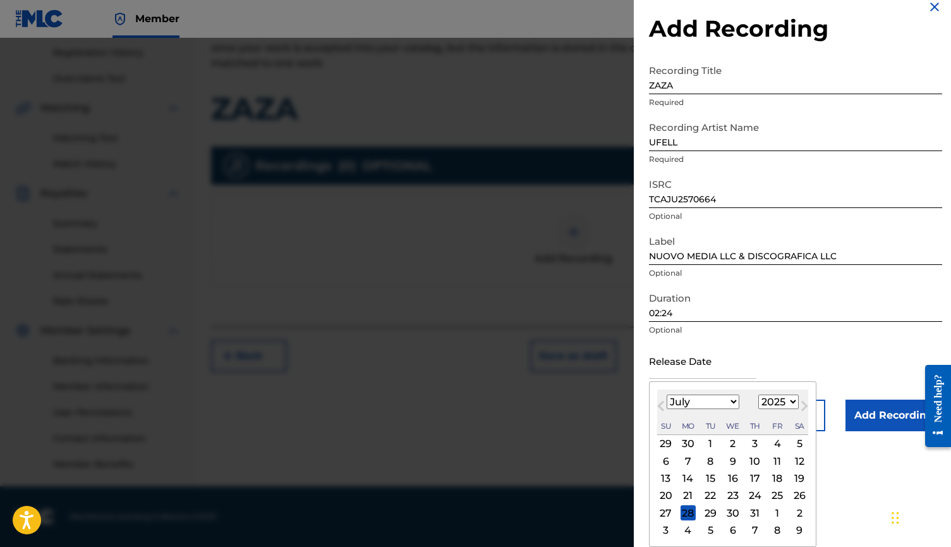
scroll to position [16, 0]
click at [771, 477] on div "25" at bounding box center [777, 495] width 15 height 15
type input "[DATE]"
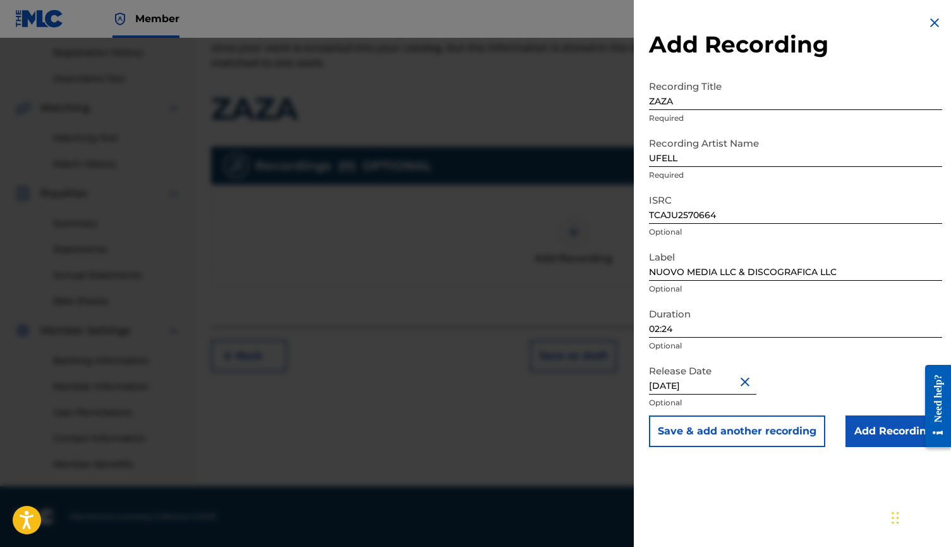
click at [720, 385] on input "[DATE]" at bounding box center [702, 376] width 107 height 36
select select "6"
select select "2025"
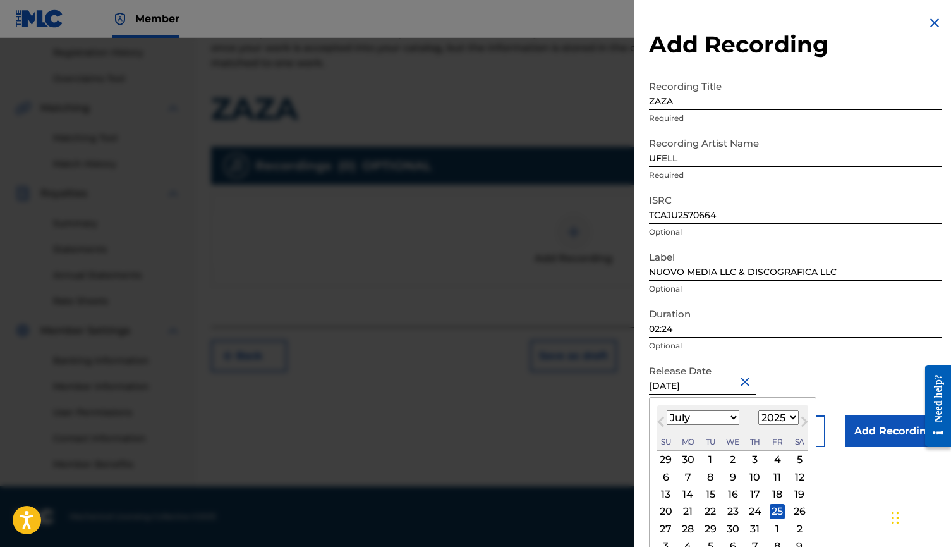
click at [819, 371] on div "Release Date [DATE] Previous Month Next Month July [DATE] February March April …" at bounding box center [795, 386] width 293 height 57
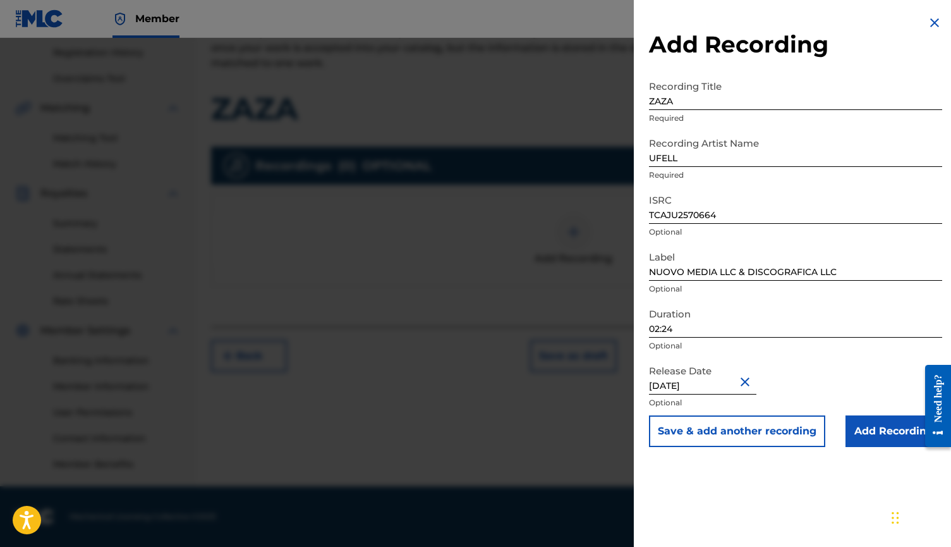
scroll to position [237, 0]
click at [819, 428] on input "Add Recording" at bounding box center [894, 431] width 97 height 32
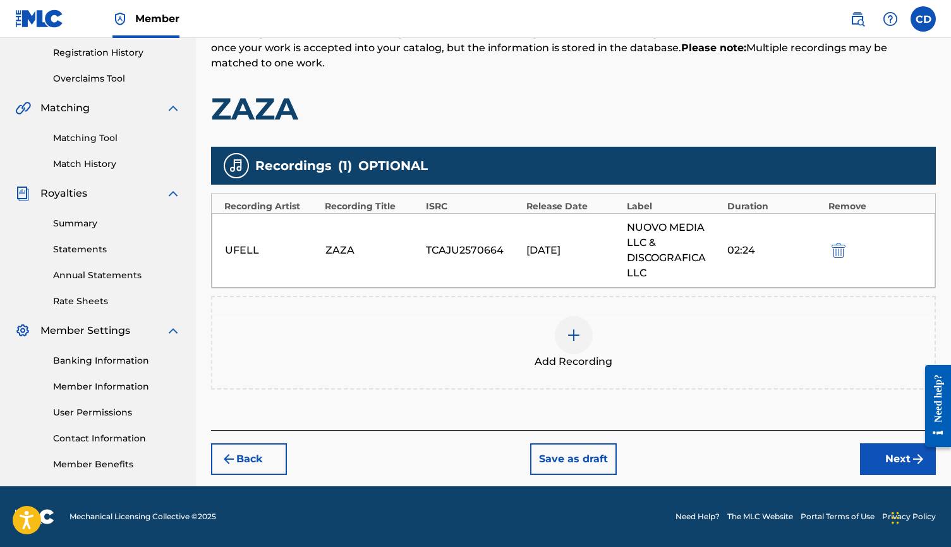
click at [819, 454] on button "Next" at bounding box center [898, 459] width 76 height 32
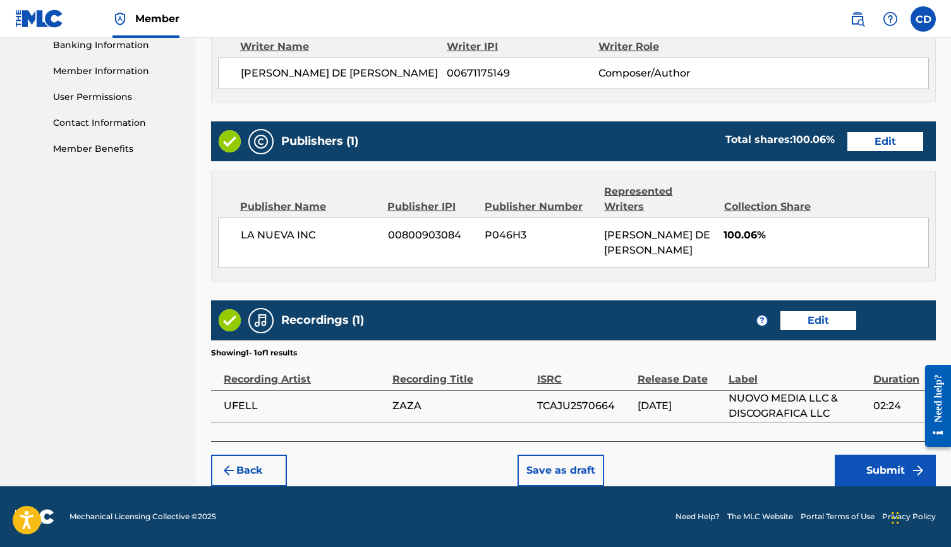
scroll to position [557, 0]
click at [819, 473] on button "Submit" at bounding box center [885, 470] width 101 height 32
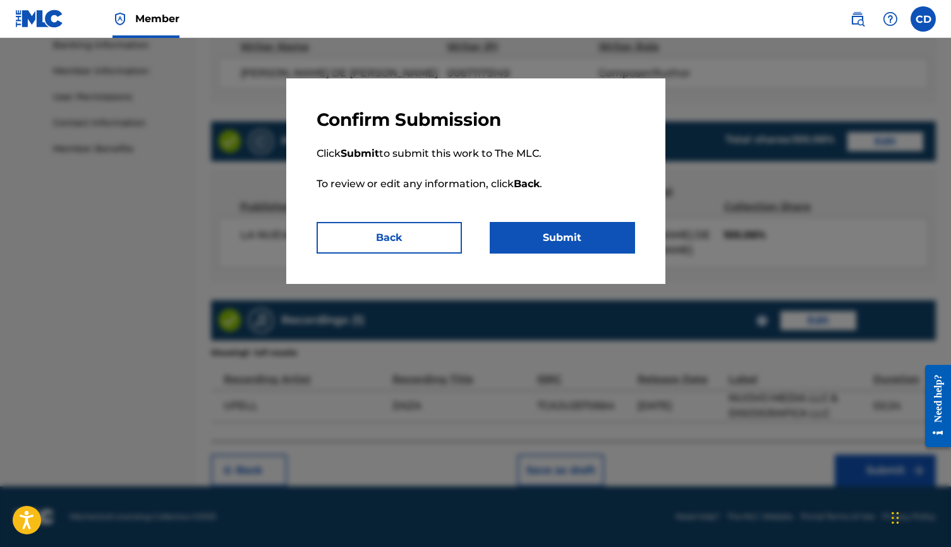
click at [564, 240] on button "Submit" at bounding box center [562, 238] width 145 height 32
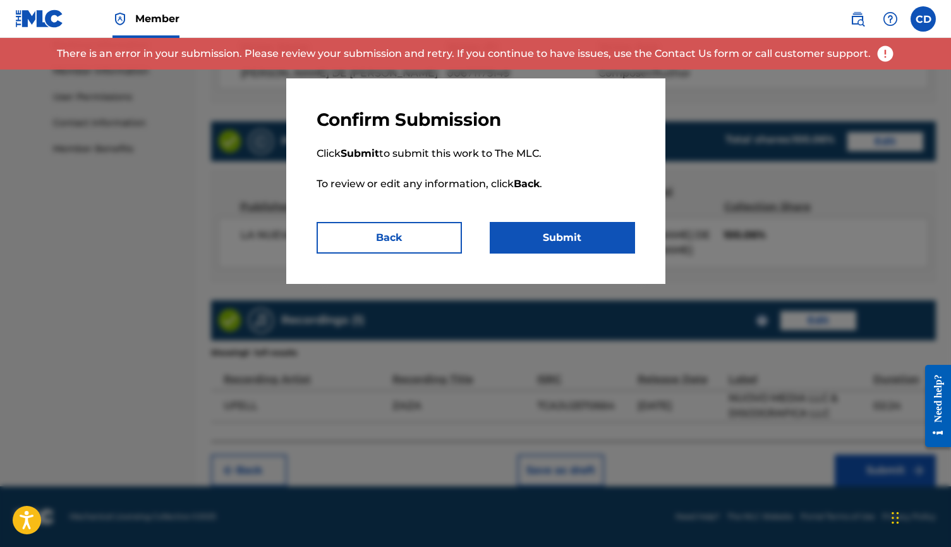
click at [440, 233] on button "Back" at bounding box center [389, 238] width 145 height 32
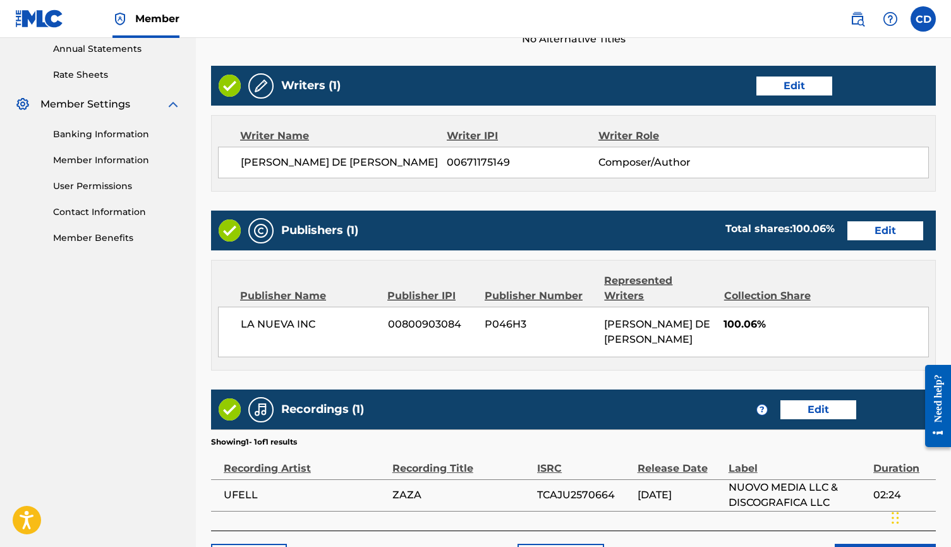
scroll to position [469, 0]
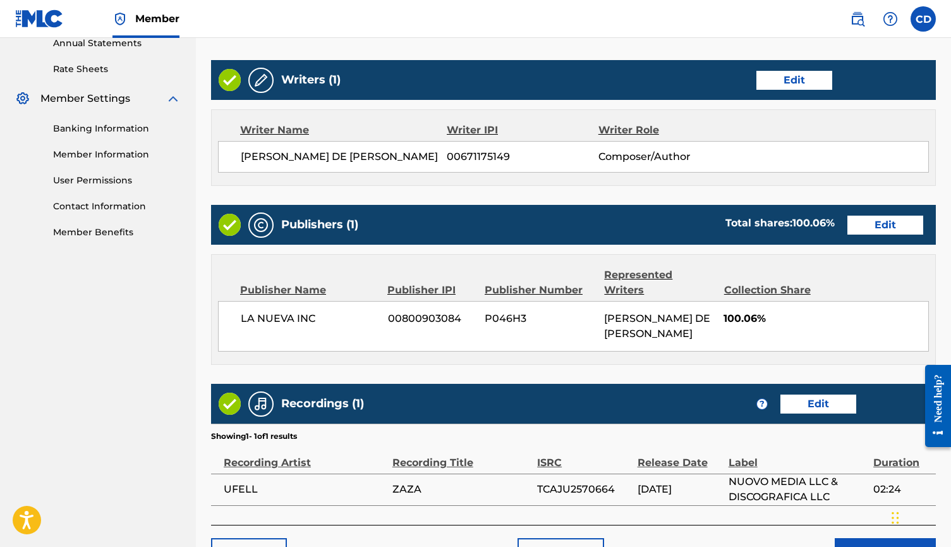
click at [819, 229] on button "Edit" at bounding box center [885, 224] width 76 height 19
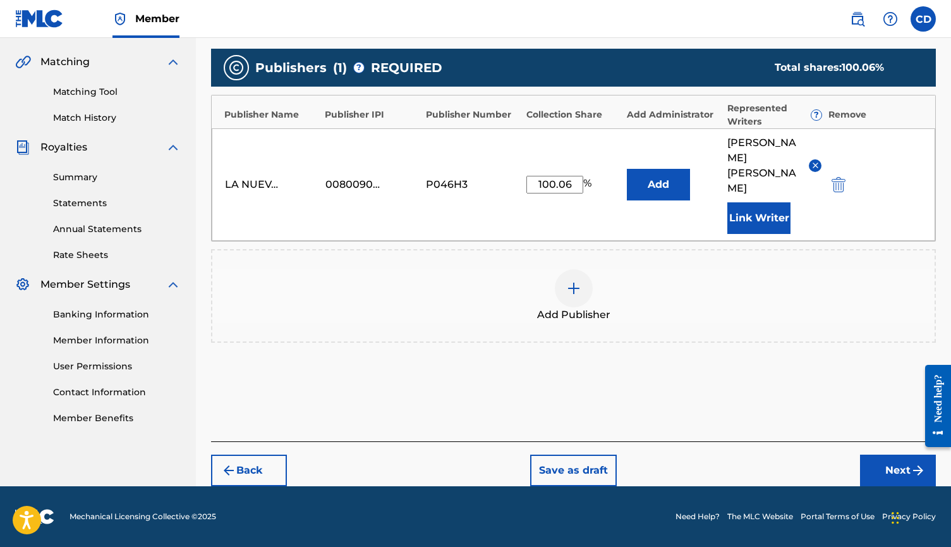
click at [573, 183] on input "100.06" at bounding box center [554, 185] width 57 height 18
type input "100"
click at [585, 241] on div "Publisher Name Publisher IPI Publisher Number Collection Share Add Administrato…" at bounding box center [573, 168] width 725 height 147
click at [819, 464] on button "Next" at bounding box center [898, 470] width 76 height 32
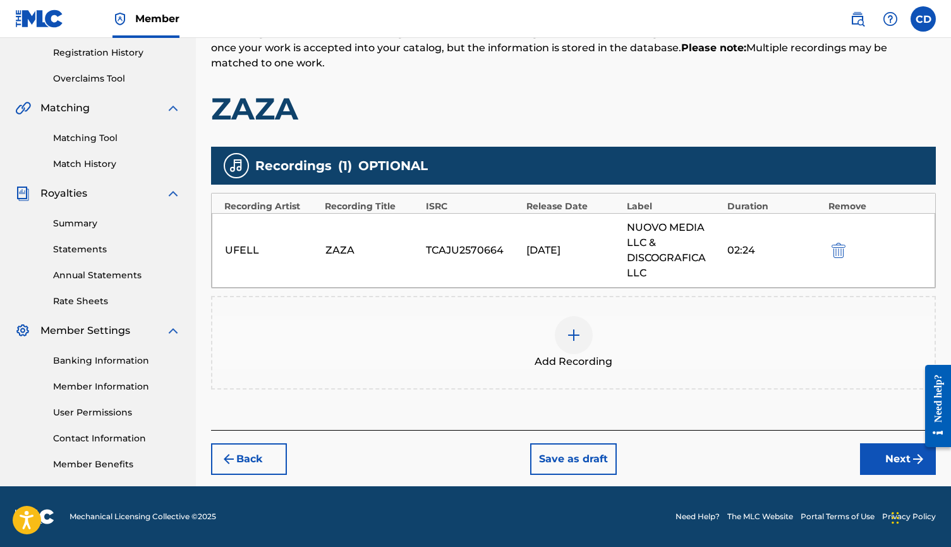
click at [819, 457] on button "Next" at bounding box center [898, 459] width 76 height 32
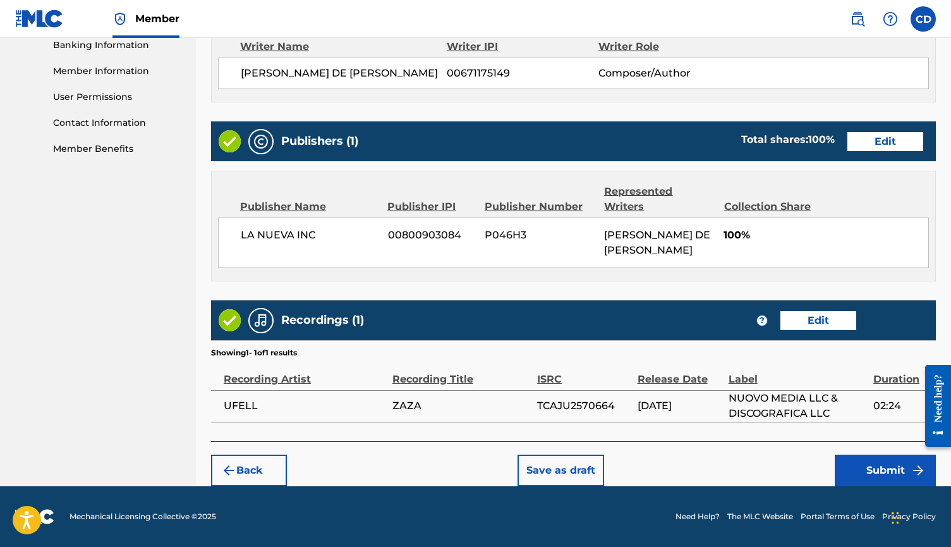
scroll to position [557, 0]
click at [819, 465] on button "Submit" at bounding box center [885, 470] width 101 height 32
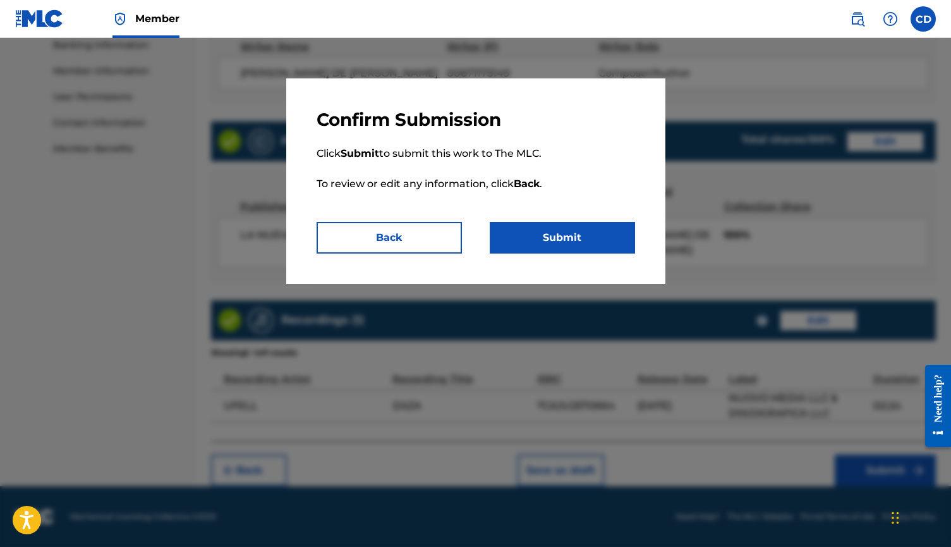
click at [598, 240] on button "Submit" at bounding box center [562, 238] width 145 height 32
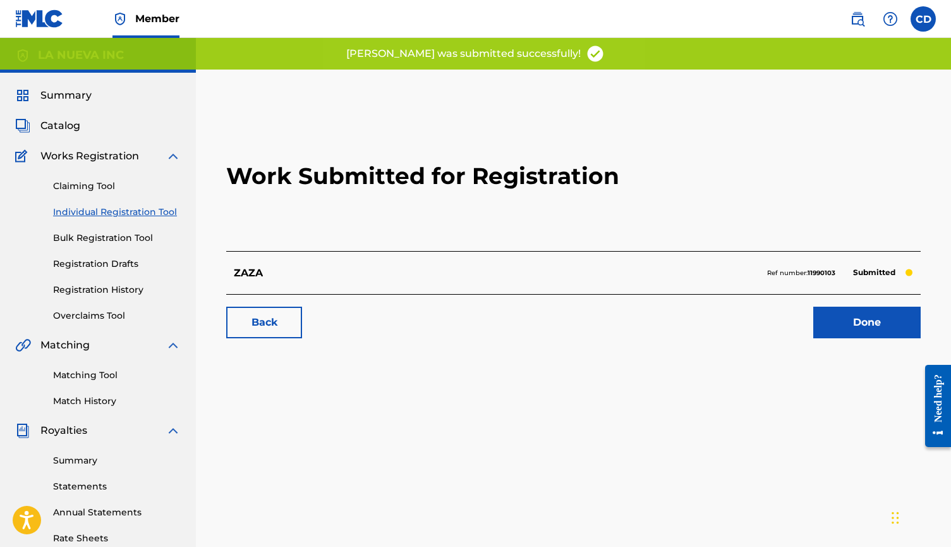
click at [819, 322] on link "Done" at bounding box center [866, 322] width 107 height 32
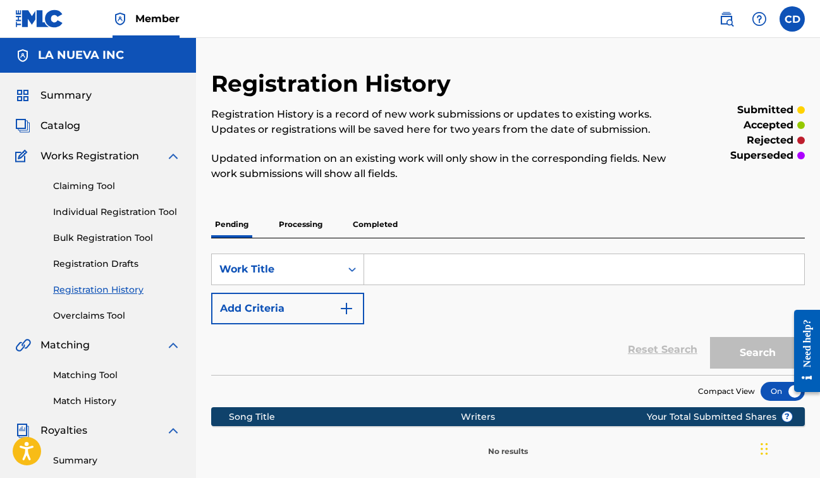
click at [59, 126] on span "Catalog" at bounding box center [60, 125] width 40 height 15
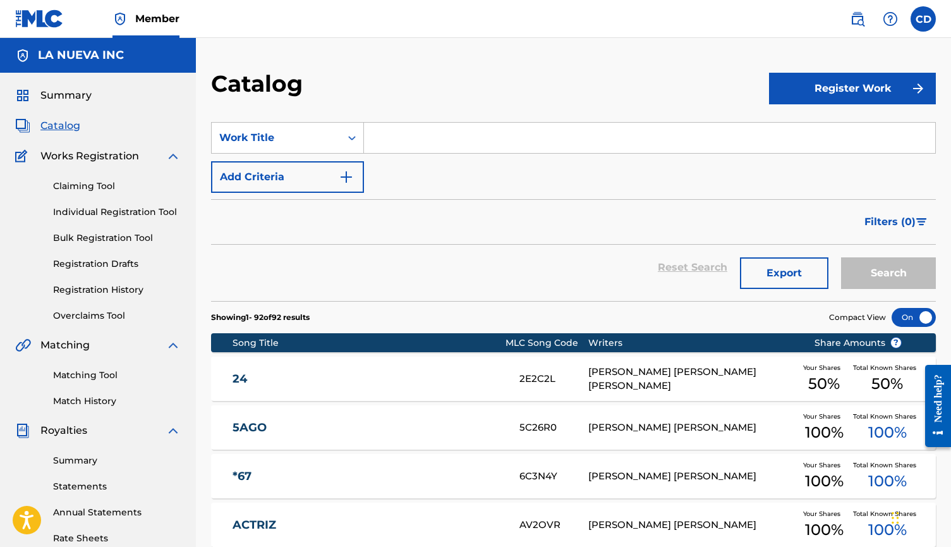
click at [114, 212] on link "Individual Registration Tool" at bounding box center [117, 211] width 128 height 13
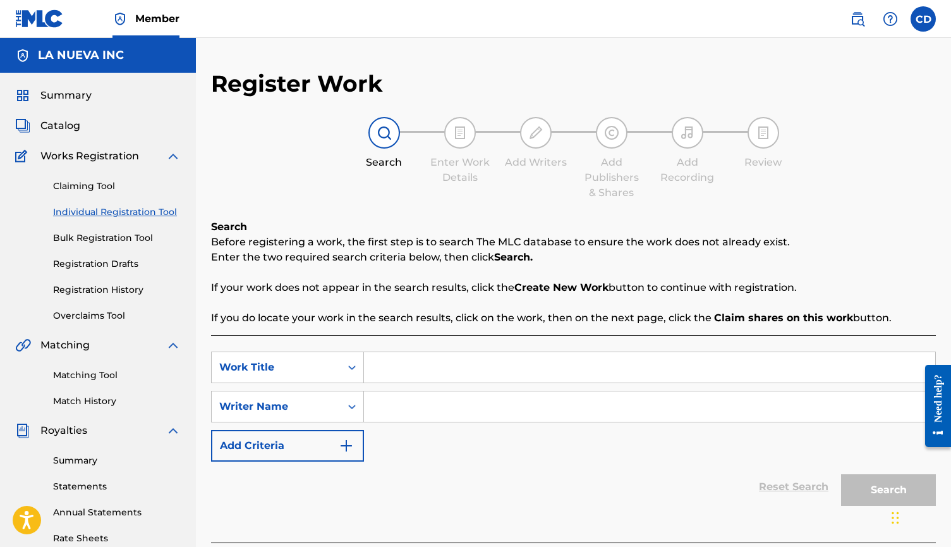
click at [418, 363] on input "Search Form" at bounding box center [649, 367] width 571 height 30
type input "[PERSON_NAME] [PERSON_NAME]"
click at [413, 399] on input "Search Form" at bounding box center [649, 406] width 571 height 30
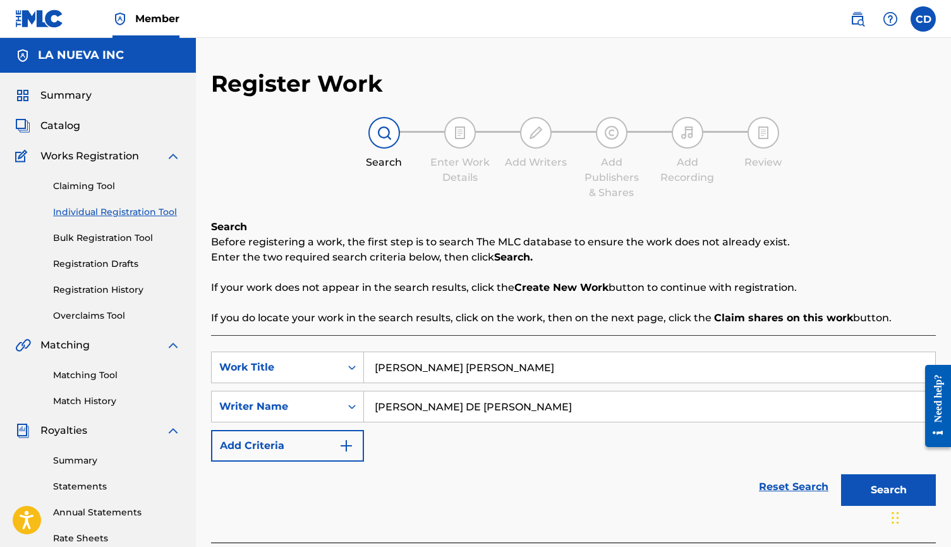
type input "[PERSON_NAME] DE [PERSON_NAME]"
click at [819, 477] on button "Search" at bounding box center [888, 490] width 95 height 32
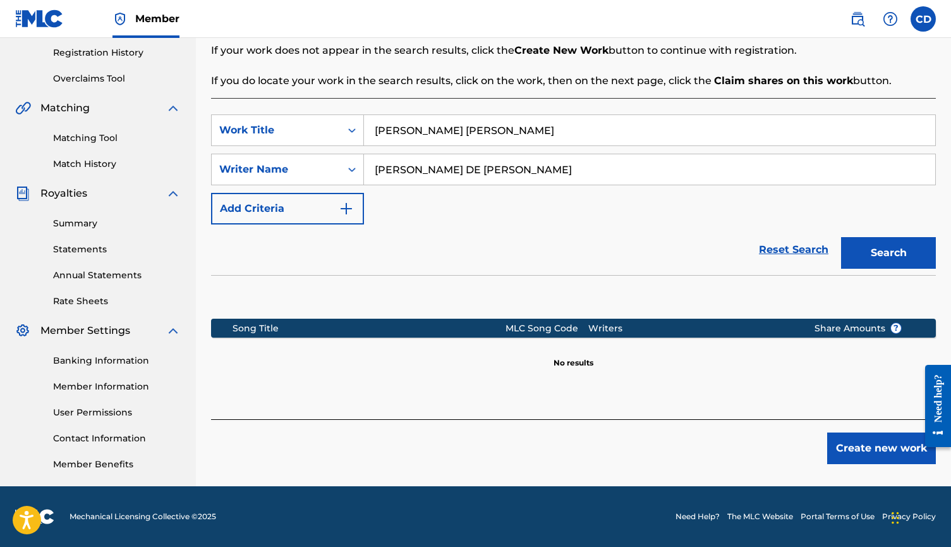
scroll to position [237, 0]
click at [819, 443] on button "Create new work" at bounding box center [881, 448] width 109 height 32
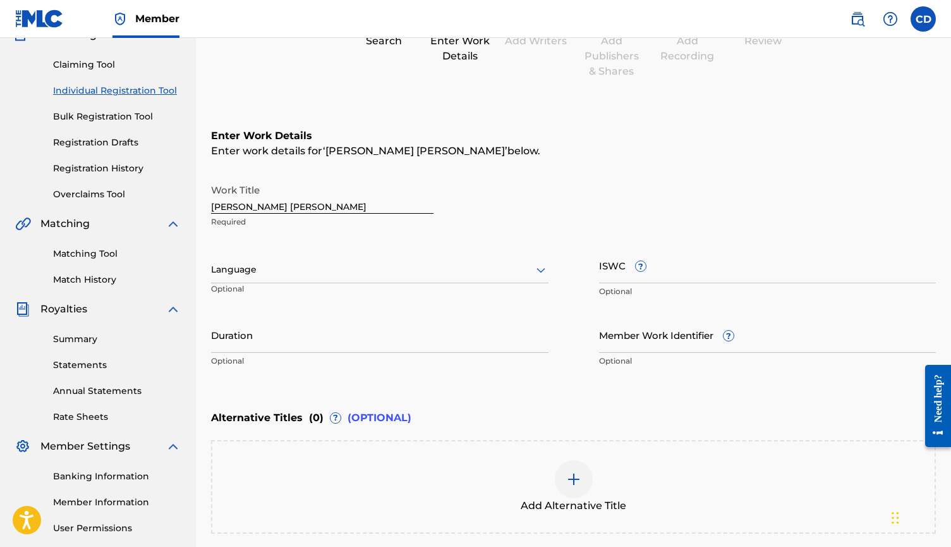
scroll to position [111, 0]
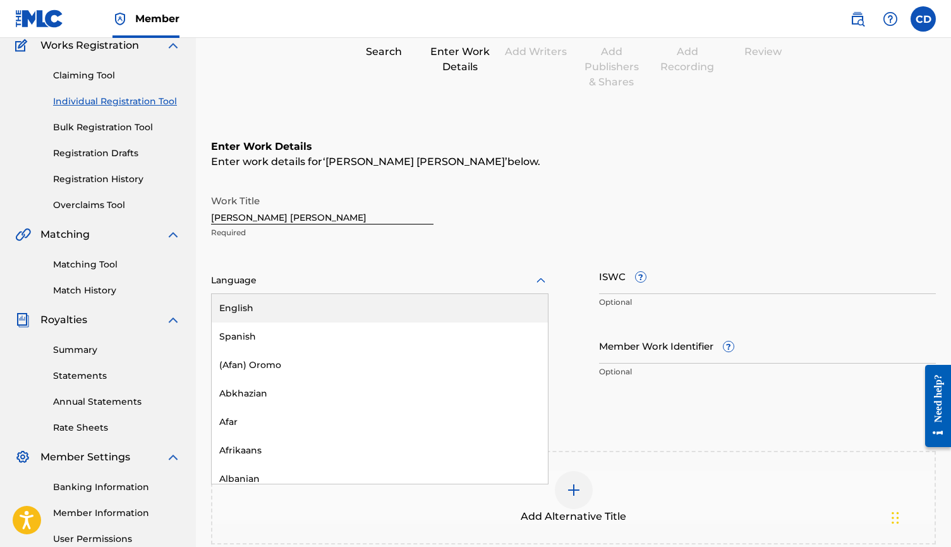
click at [320, 281] on div at bounding box center [379, 280] width 337 height 16
click at [279, 331] on div "Spanish" at bounding box center [380, 336] width 336 height 28
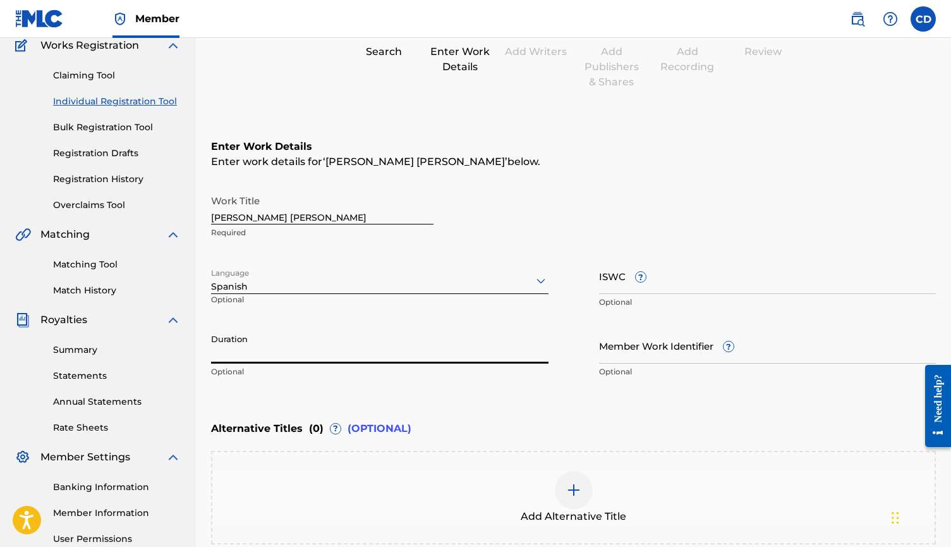
click at [271, 353] on input "Duration" at bounding box center [379, 345] width 337 height 36
type input "02:03"
click at [678, 282] on input "ISWC ?" at bounding box center [767, 276] width 337 height 36
paste input "T3340476219"
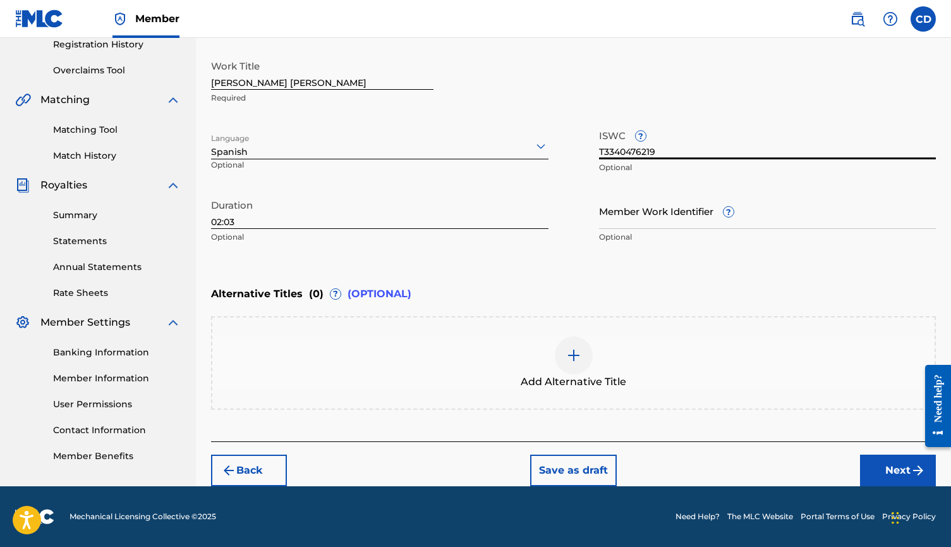
scroll to position [245, 0]
type input "T3340476219"
click at [819, 472] on button "Next" at bounding box center [898, 470] width 76 height 32
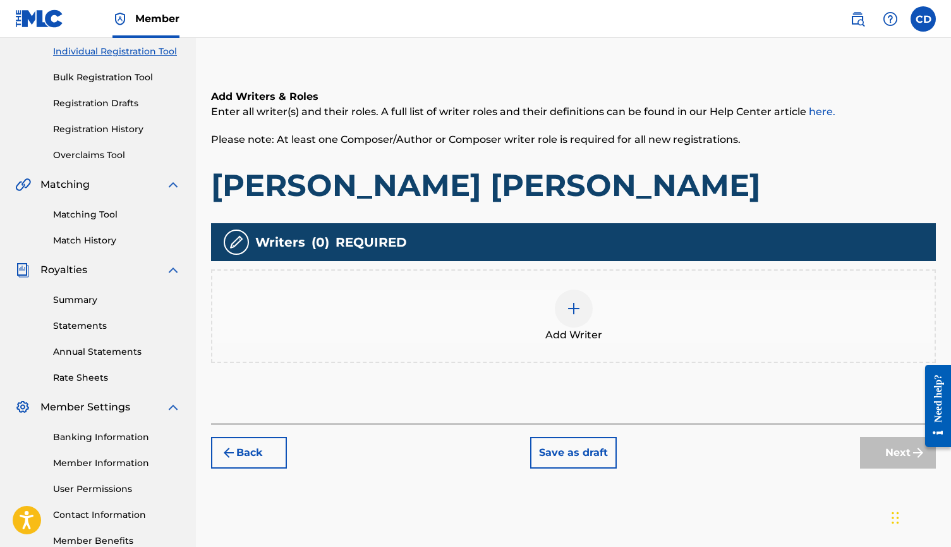
scroll to position [149, 0]
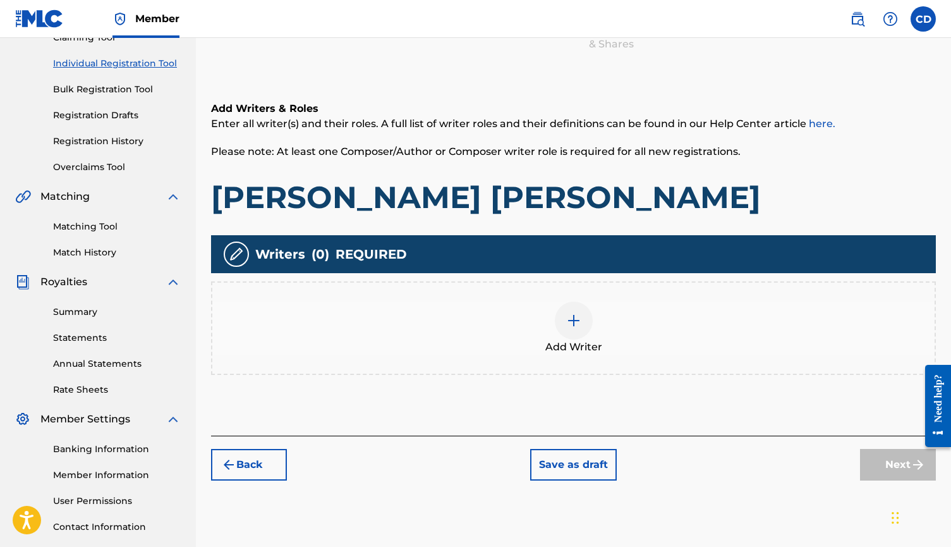
click at [568, 314] on img at bounding box center [573, 320] width 15 height 15
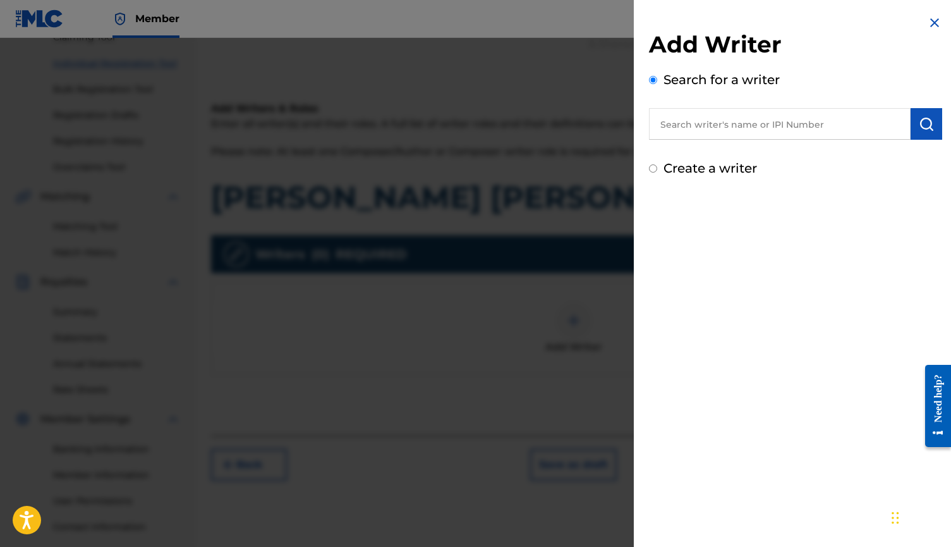
click at [767, 131] on input "text" at bounding box center [780, 124] width 262 height 32
paste input "671175149"
type input "00671175149"
click at [819, 128] on img "submit" at bounding box center [926, 123] width 15 height 15
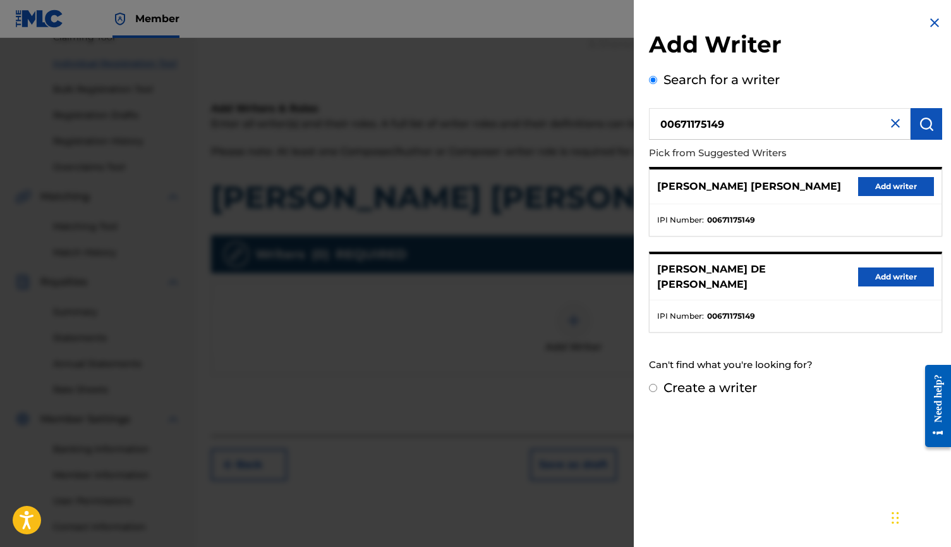
click at [819, 279] on button "Add writer" at bounding box center [896, 276] width 76 height 19
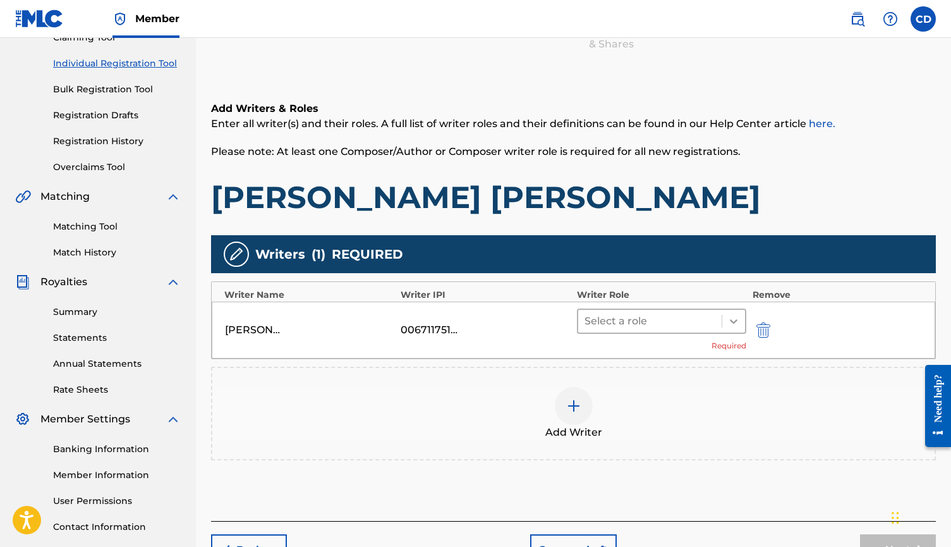
click at [733, 320] on icon at bounding box center [733, 321] width 13 height 13
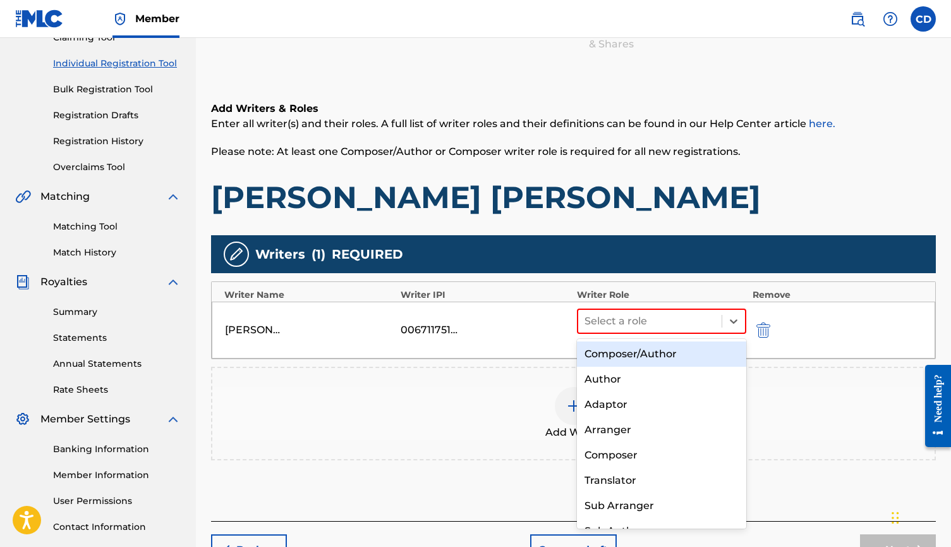
click at [677, 357] on div "Composer/Author" at bounding box center [661, 353] width 169 height 25
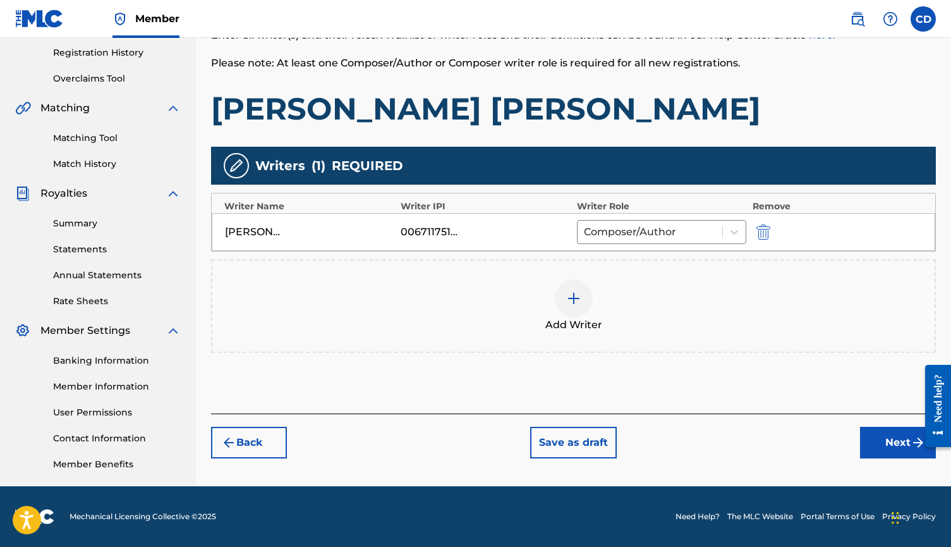
click at [819, 442] on button "Next" at bounding box center [898, 443] width 76 height 32
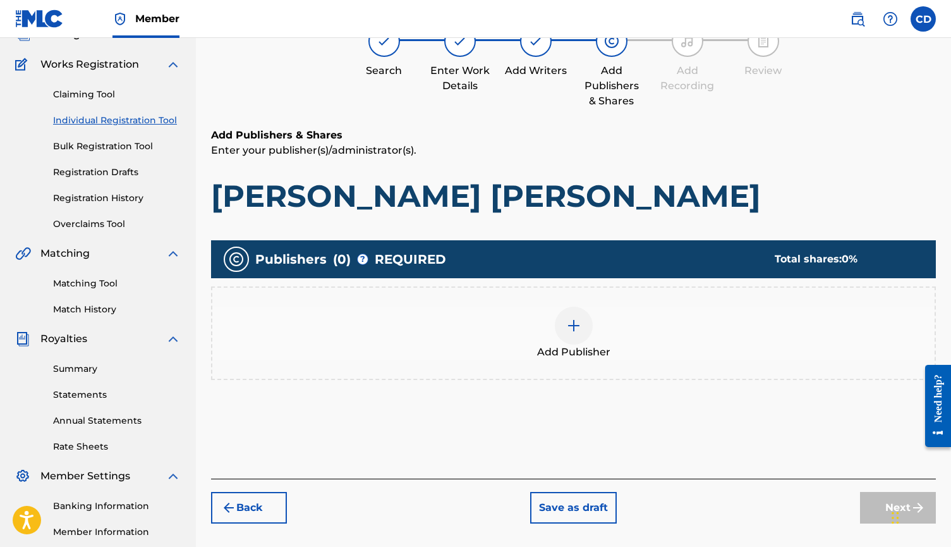
scroll to position [57, 0]
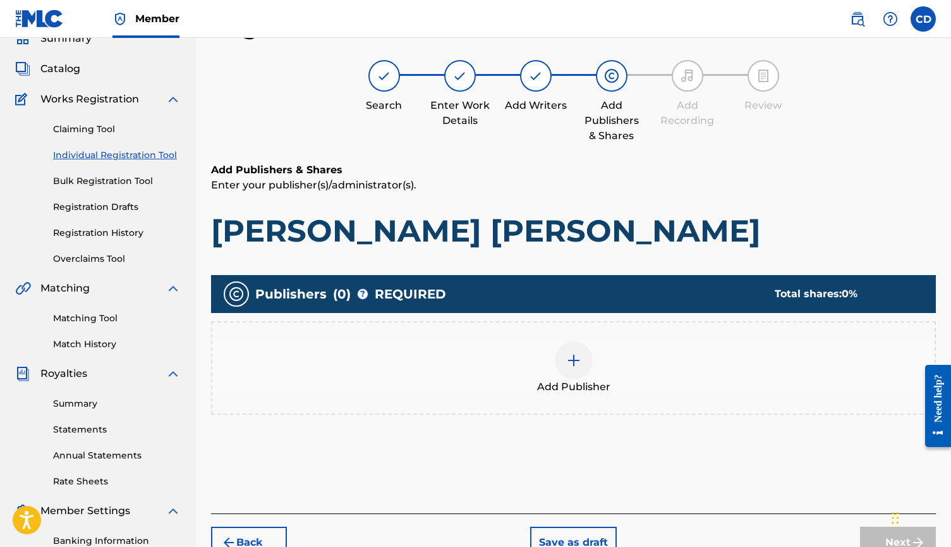
click at [559, 365] on div at bounding box center [574, 360] width 38 height 38
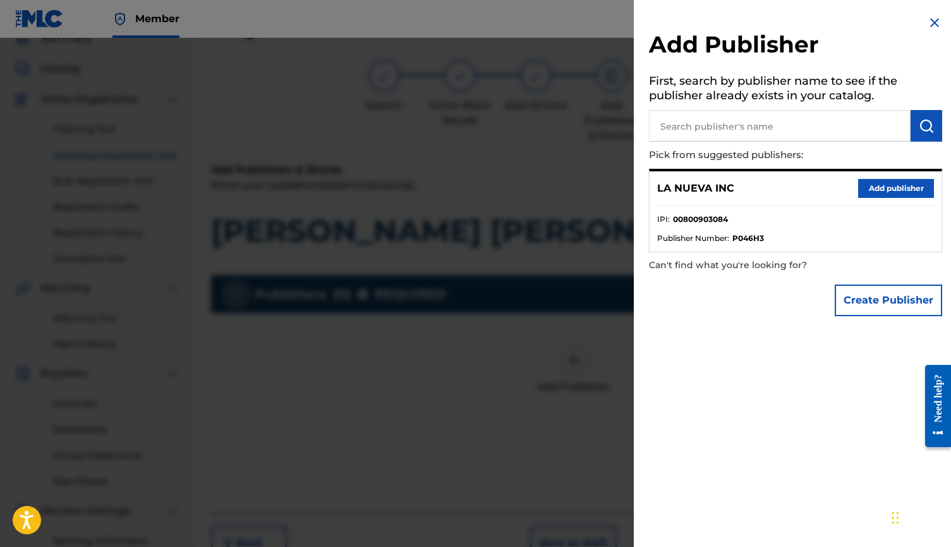
click at [819, 184] on button "Add publisher" at bounding box center [896, 188] width 76 height 19
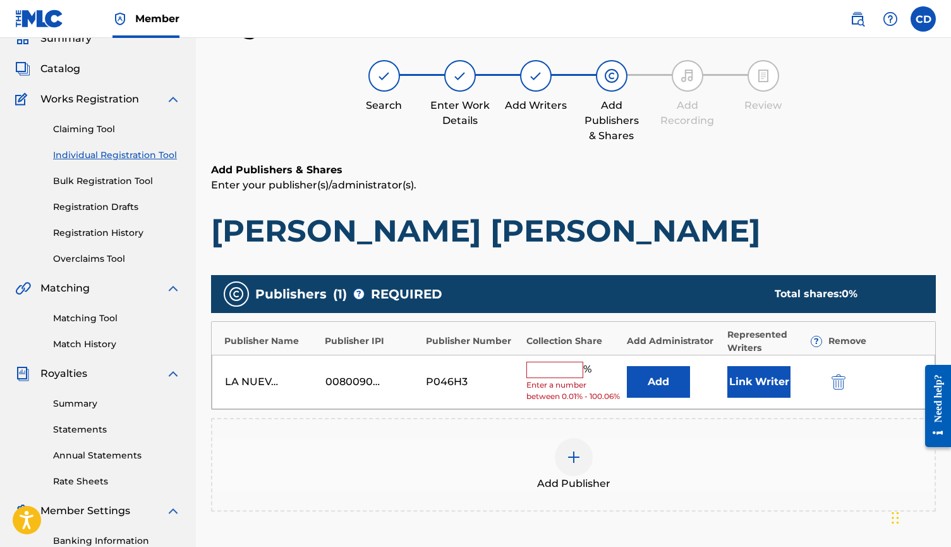
click at [749, 395] on button "Link Writer" at bounding box center [758, 382] width 63 height 32
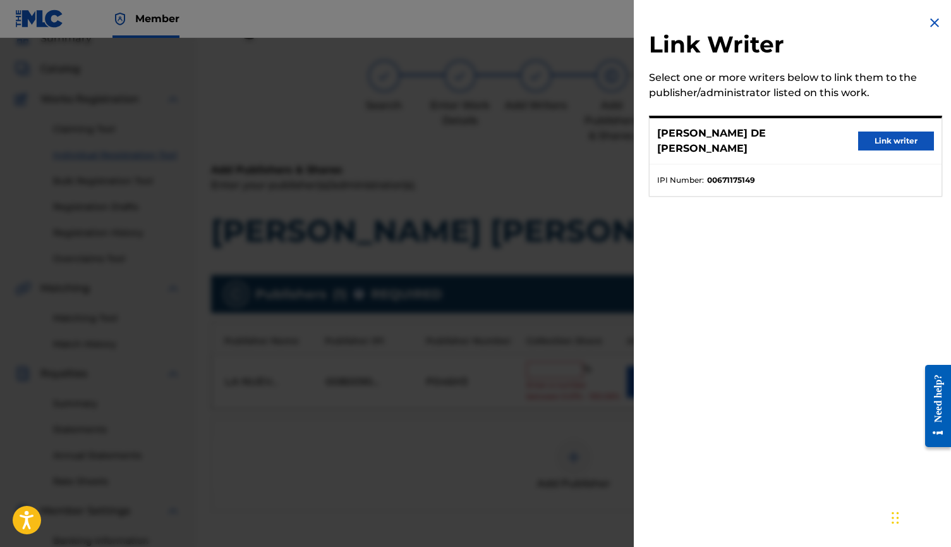
click at [819, 139] on button "Link writer" at bounding box center [896, 140] width 76 height 19
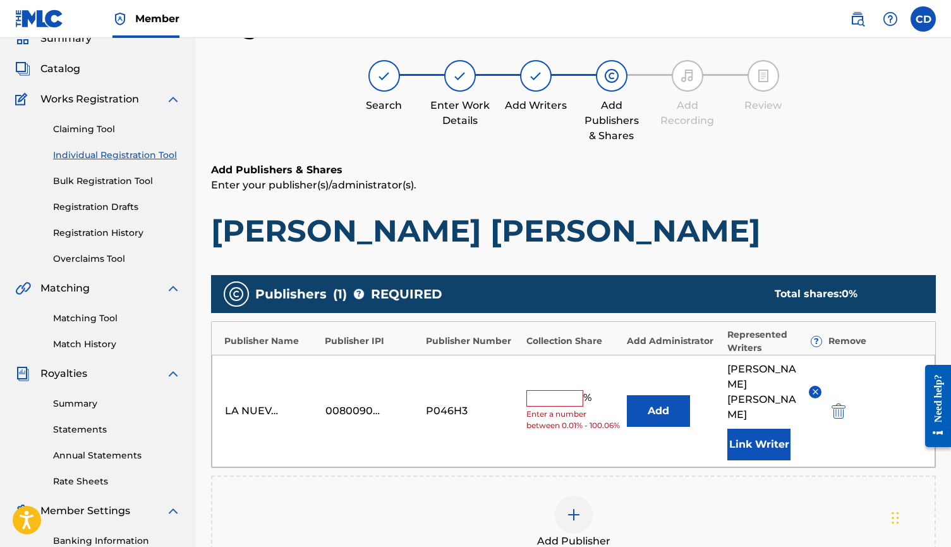
click at [555, 398] on input "text" at bounding box center [554, 398] width 57 height 16
type input "100"
click at [558, 453] on div "LA NUEVA INC 00800903084 P046H3 100 % Add [PERSON_NAME] DE [PERSON_NAME] Link W…" at bounding box center [574, 411] width 724 height 112
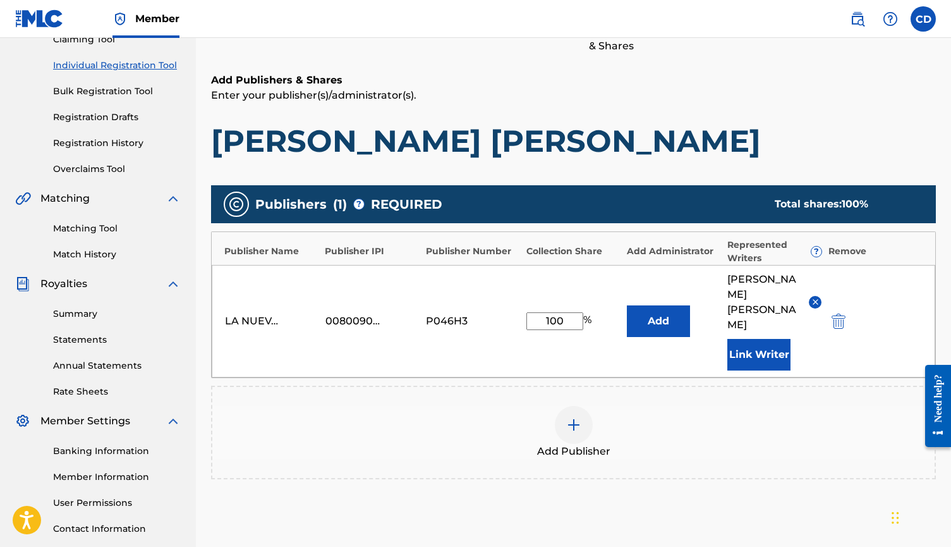
scroll to position [226, 0]
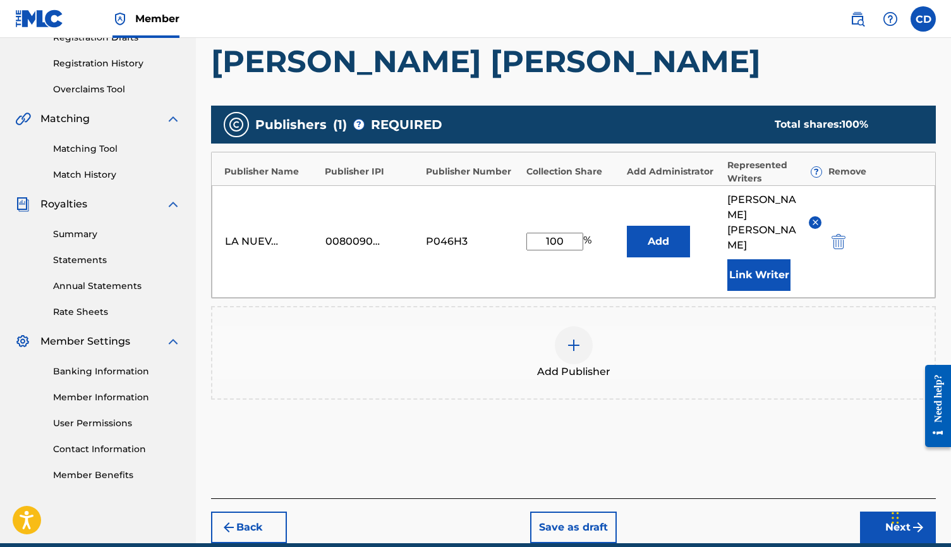
click at [819, 477] on button "Next" at bounding box center [898, 527] width 76 height 32
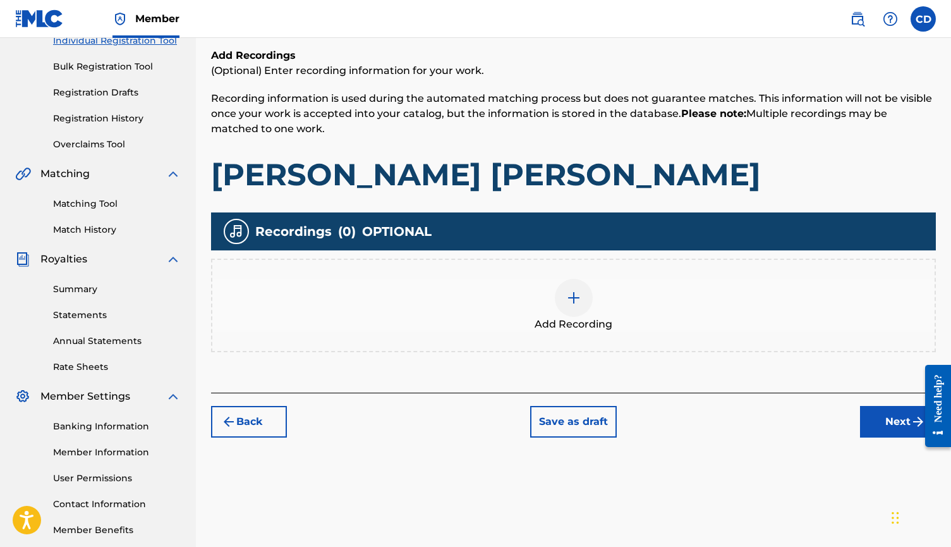
scroll to position [189, 0]
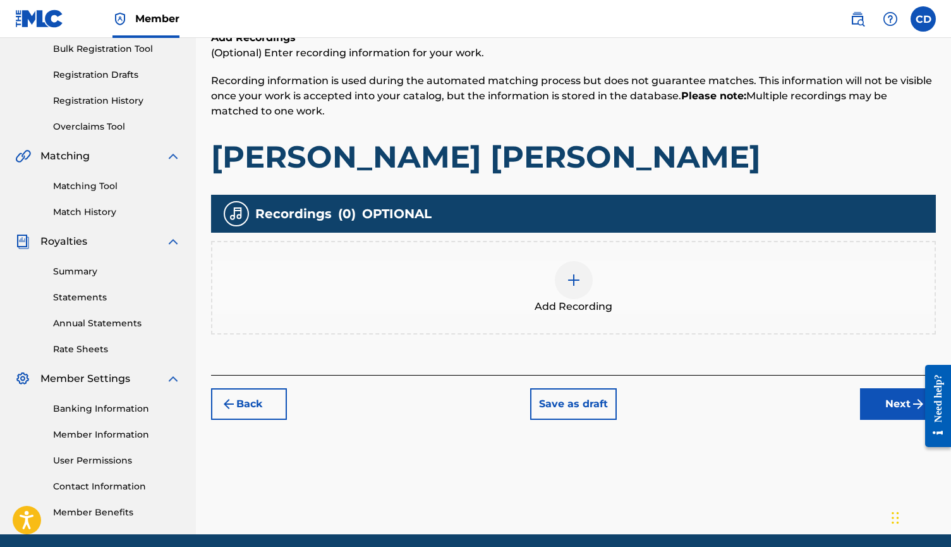
click at [555, 289] on div "Add Recording" at bounding box center [573, 287] width 722 height 53
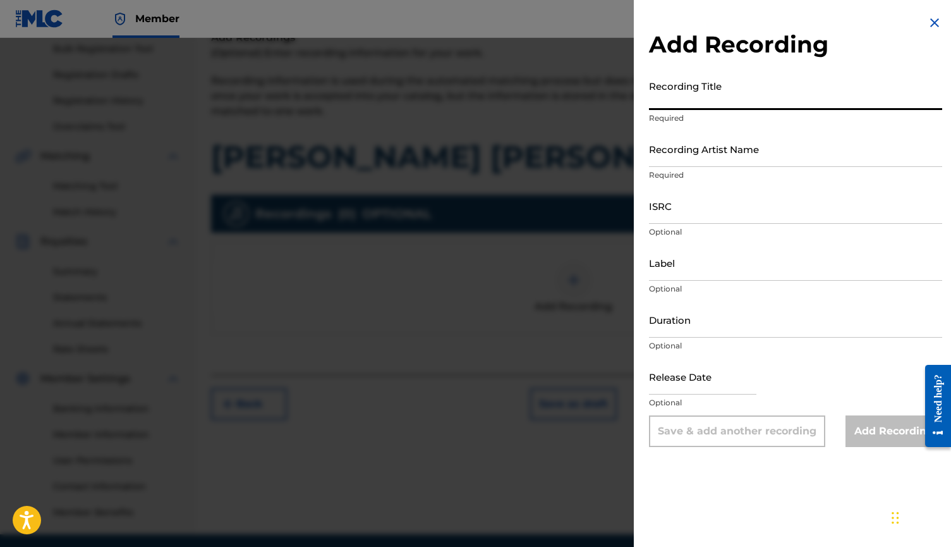
click at [698, 102] on input "Recording Title" at bounding box center [795, 92] width 293 height 36
type input "[PERSON_NAME] [PERSON_NAME]"
click at [713, 152] on input "Recording Artist Name" at bounding box center [795, 149] width 293 height 36
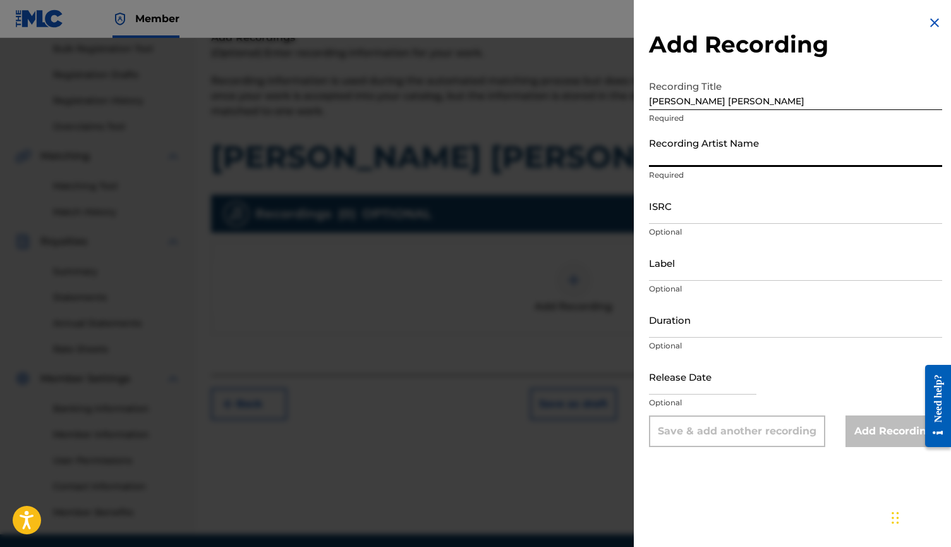
type input "F"
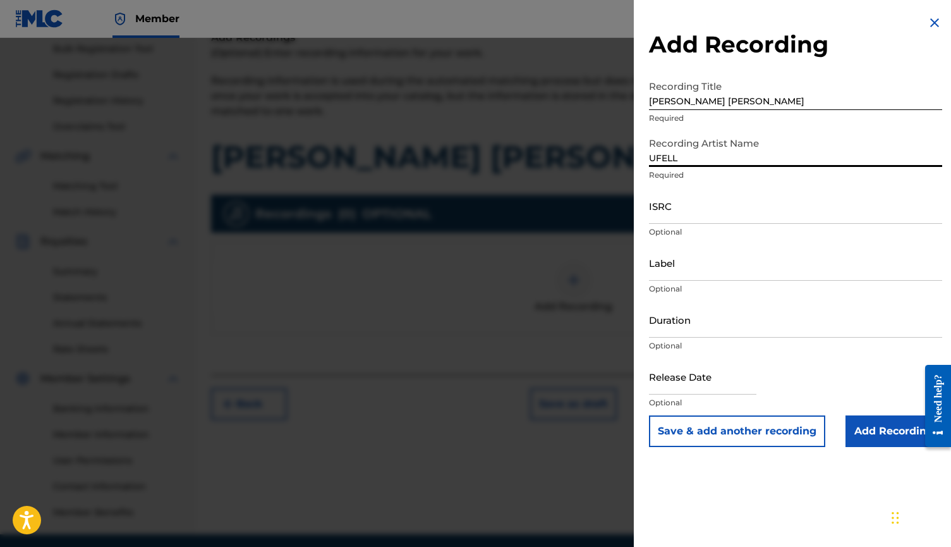
type input "UFELL"
click at [696, 214] on input "ISRC" at bounding box center [795, 206] width 293 height 36
paste input "TCAJY2567394"
type input "TCAJY2567394"
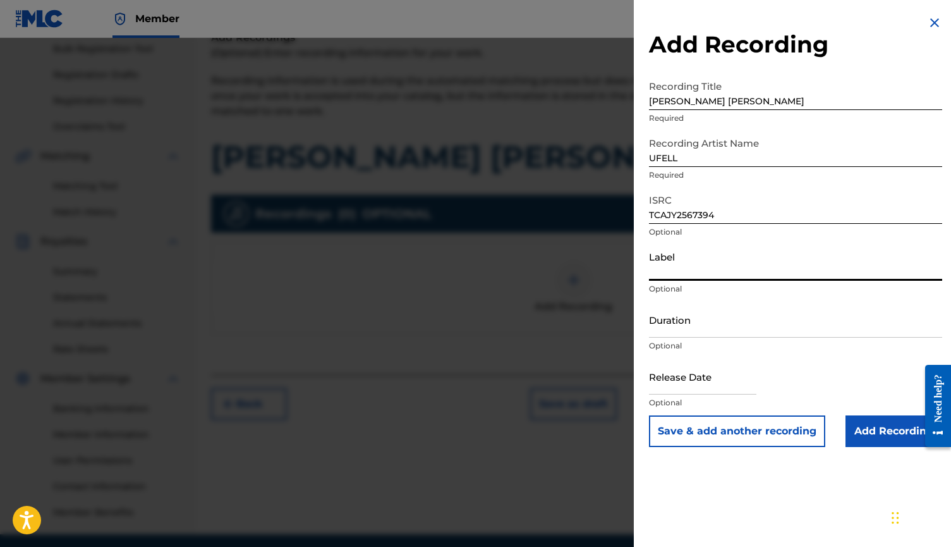
click at [703, 280] on input "Label" at bounding box center [795, 263] width 293 height 36
type input "NUOVO MEDIA LLC & DISCOGRAFICA LLC"
click at [715, 321] on input "Duration" at bounding box center [795, 319] width 293 height 36
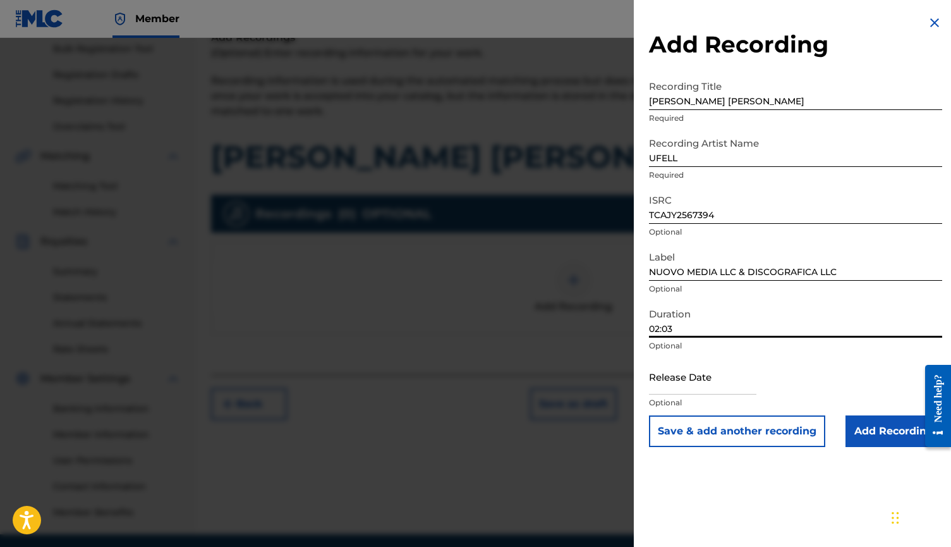
type input "02:03"
click at [695, 379] on input "text" at bounding box center [702, 376] width 107 height 36
select select "7"
select select "2025"
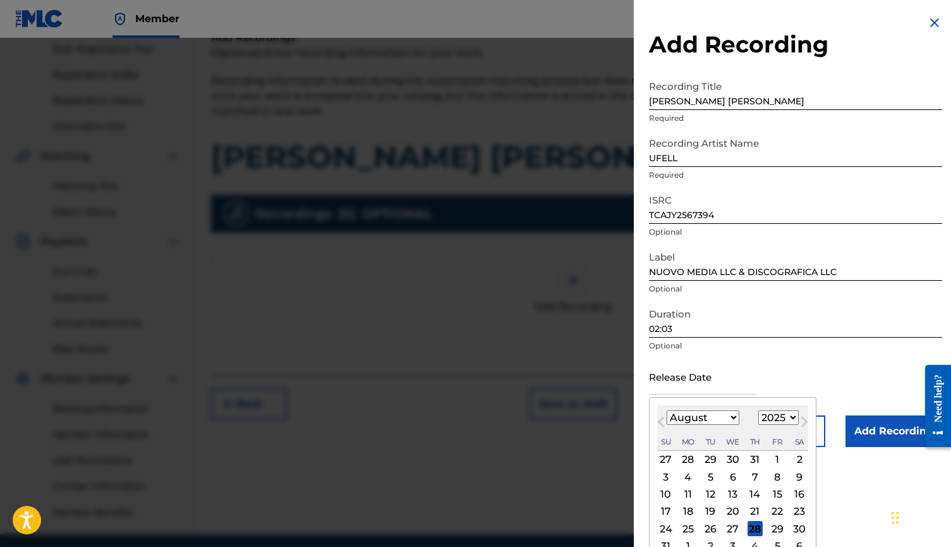
click at [770, 477] on div "29" at bounding box center [777, 528] width 15 height 15
type input "[DATE]"
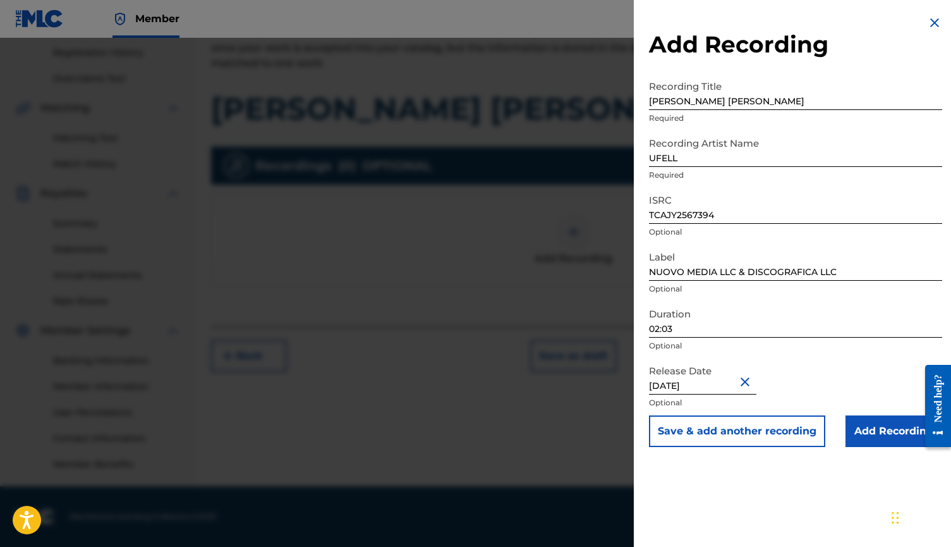
scroll to position [237, 0]
click at [819, 418] on input "Add Recording" at bounding box center [894, 431] width 97 height 32
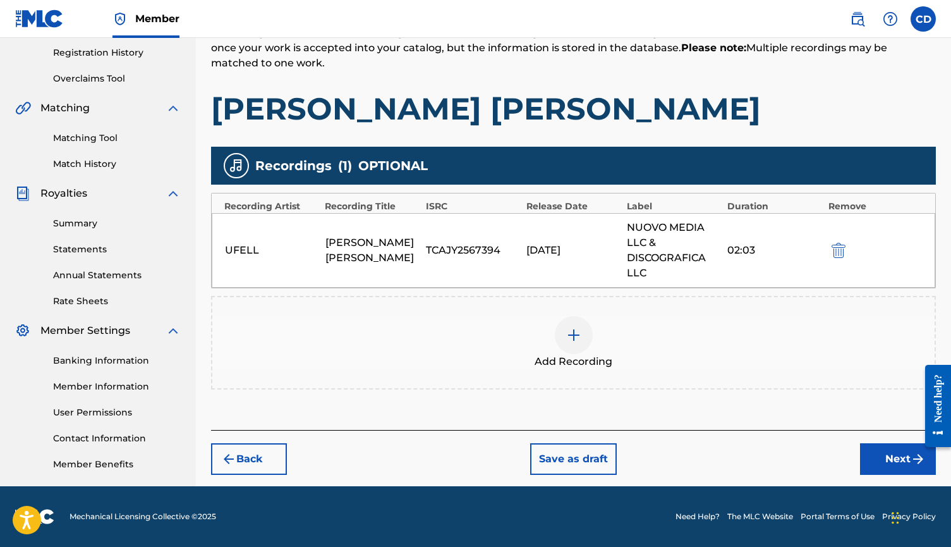
click at [819, 454] on button "Next" at bounding box center [898, 459] width 76 height 32
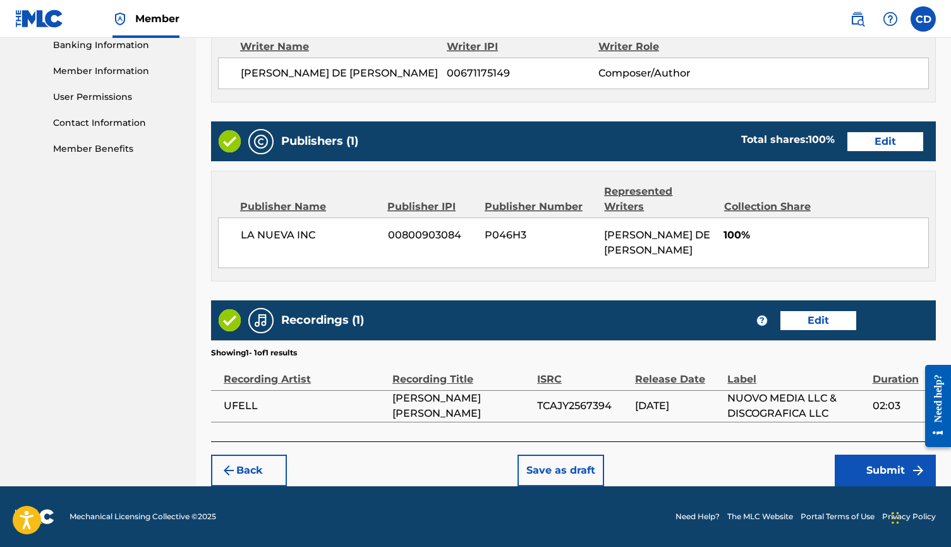
scroll to position [557, 0]
click at [819, 469] on button "Submit" at bounding box center [885, 470] width 101 height 32
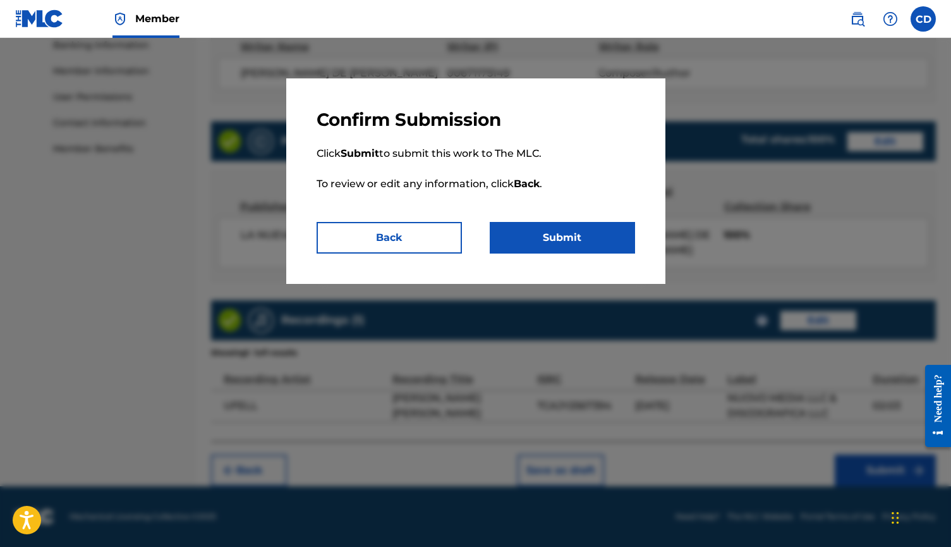
click at [631, 235] on button "Submit" at bounding box center [562, 238] width 145 height 32
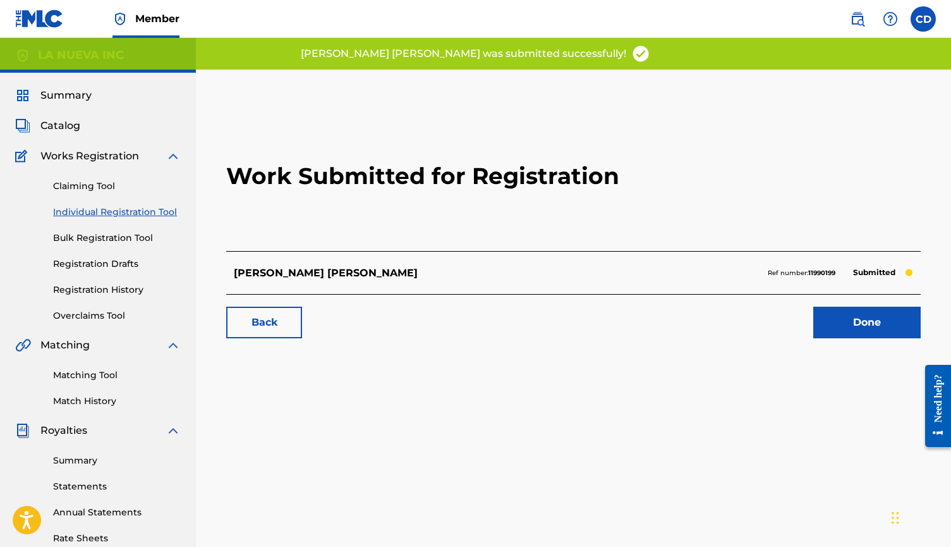
click at [819, 317] on link "Done" at bounding box center [866, 322] width 107 height 32
